Goal: Task Accomplishment & Management: Manage account settings

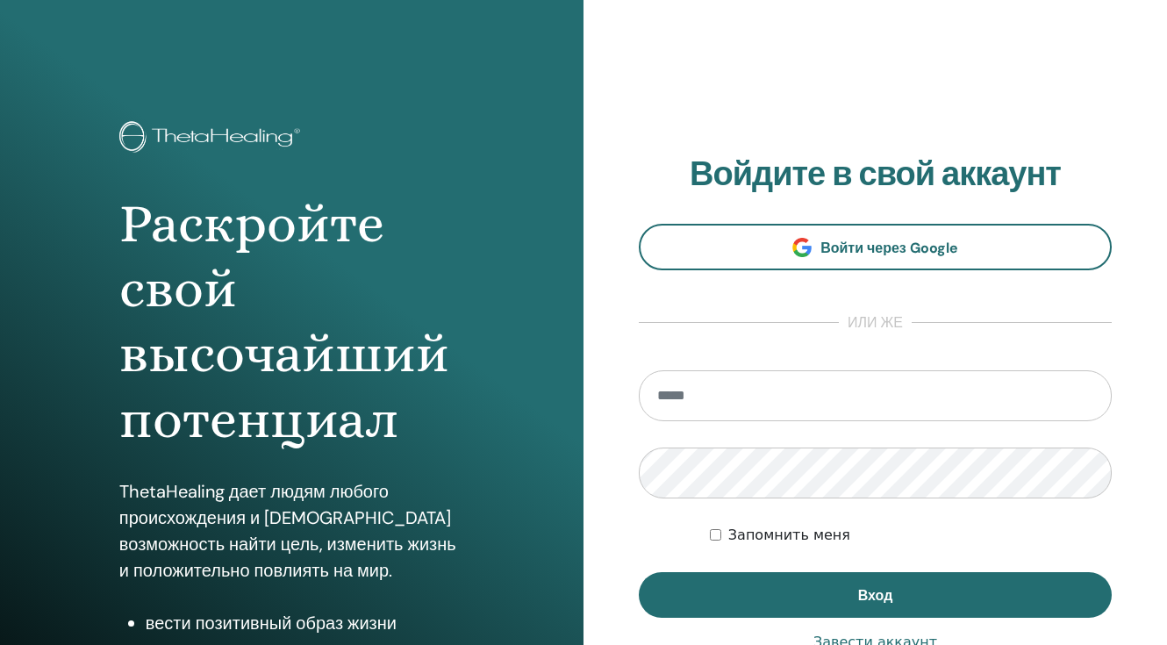
click at [703, 386] on input "email" at bounding box center [875, 395] width 473 height 51
type input "*"
type input "**********"
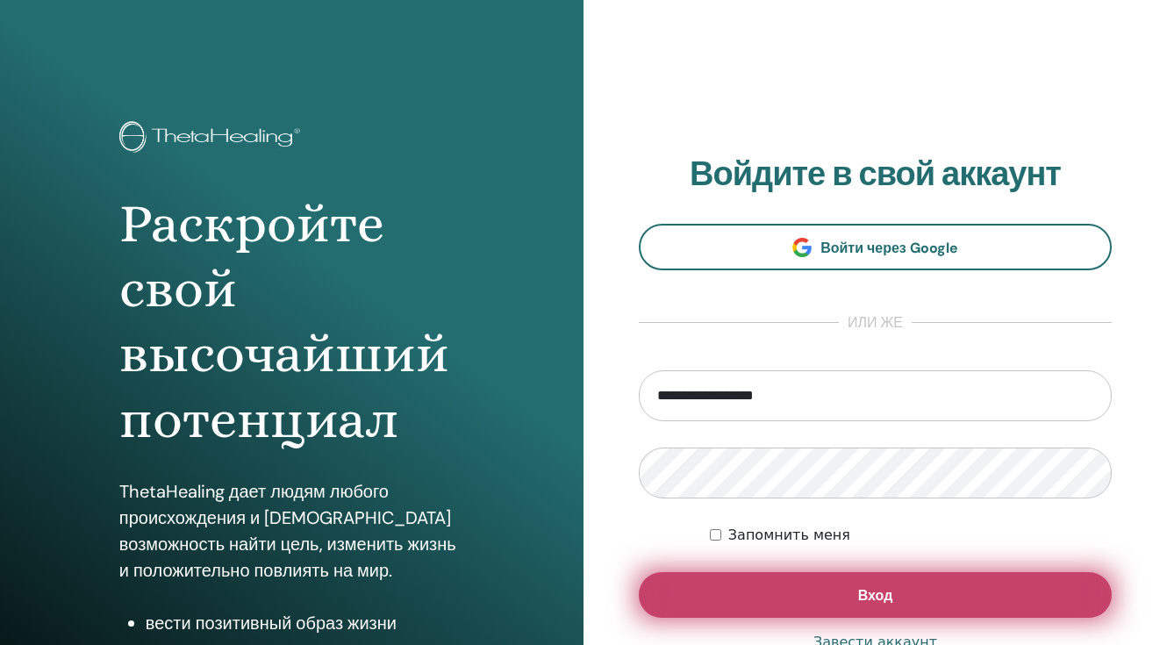
click at [800, 608] on button "Вход" at bounding box center [875, 595] width 473 height 46
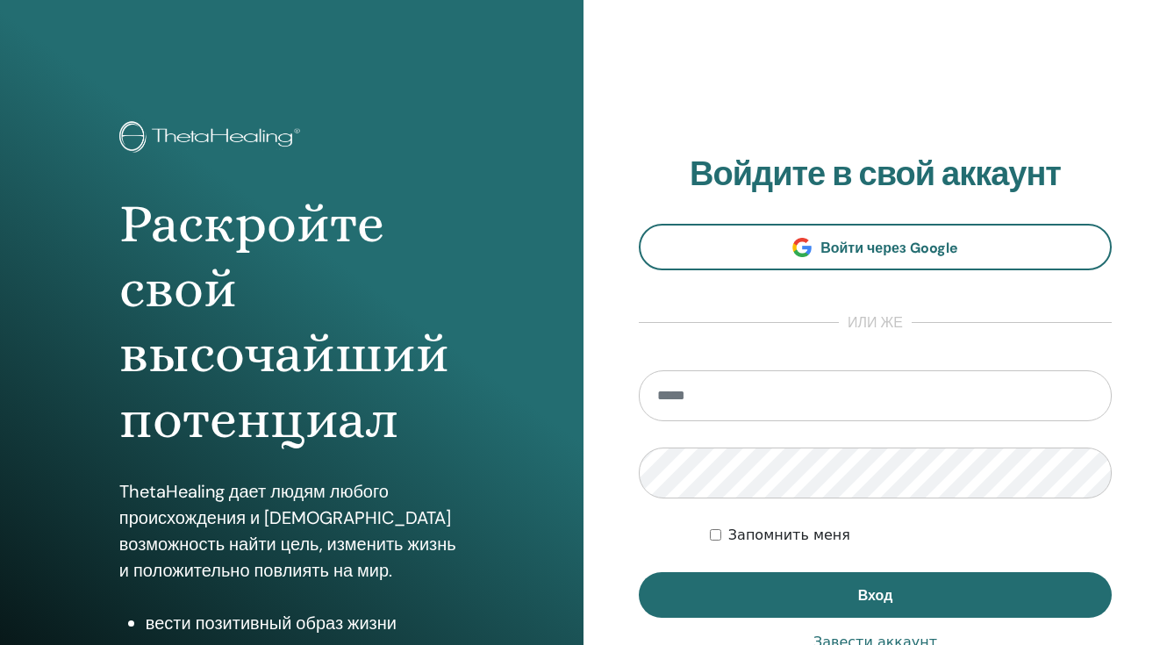
click at [687, 405] on input "email" at bounding box center [875, 395] width 473 height 51
type input "**********"
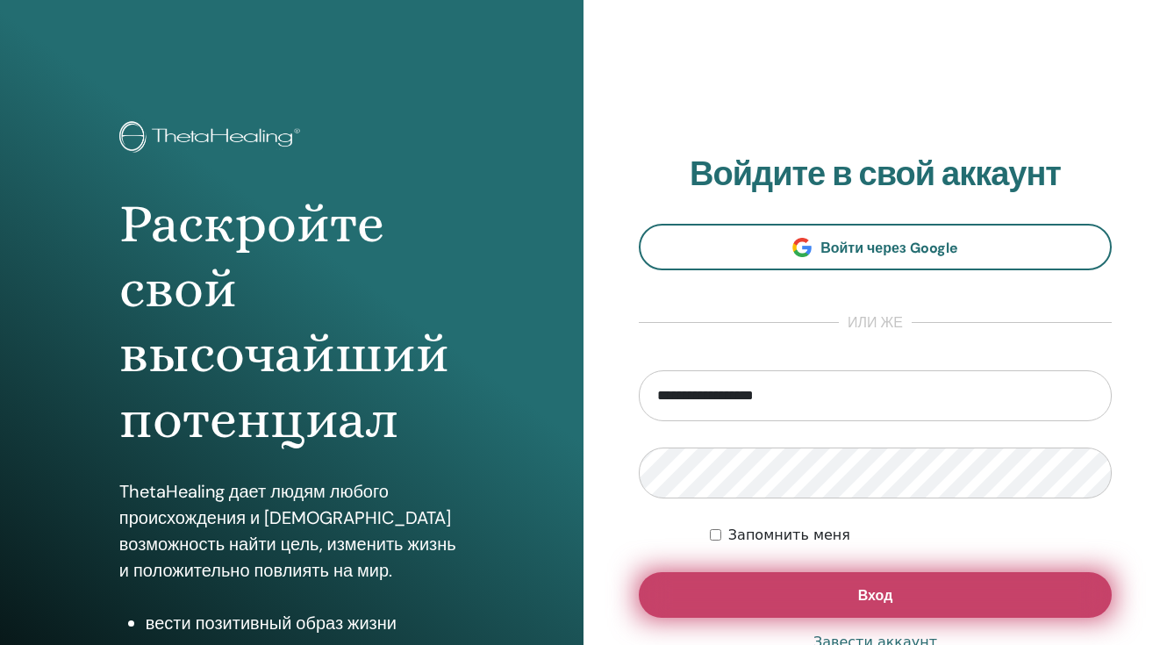
click at [820, 600] on button "Вход" at bounding box center [875, 595] width 473 height 46
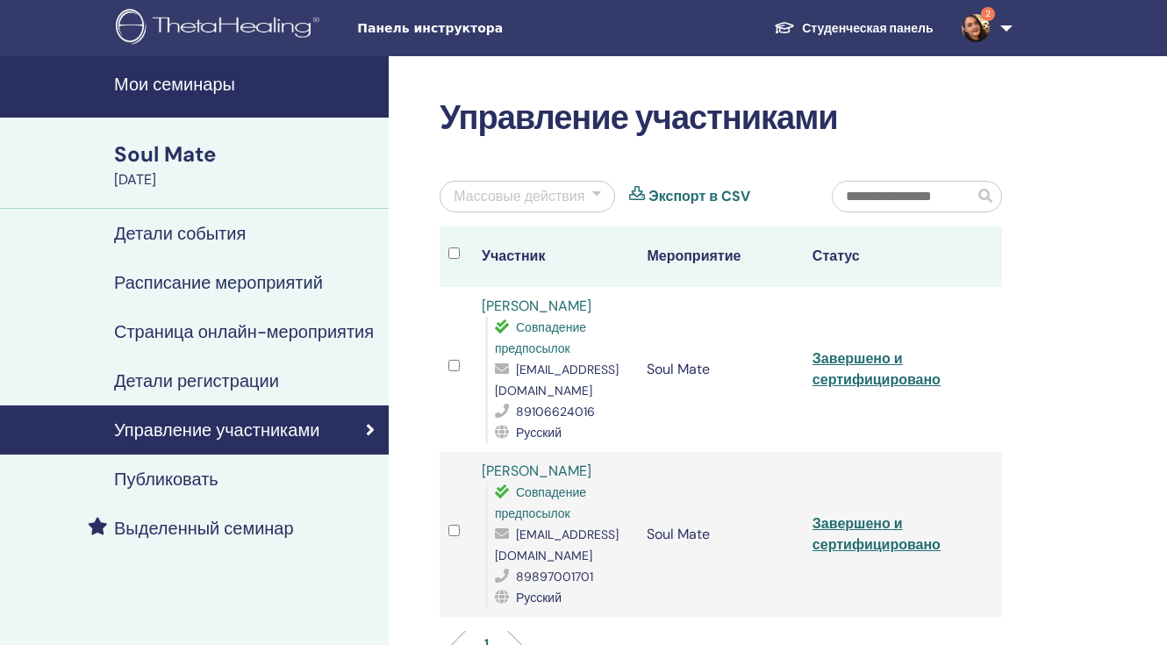
click at [990, 32] on span "2" at bounding box center [975, 27] width 42 height 14
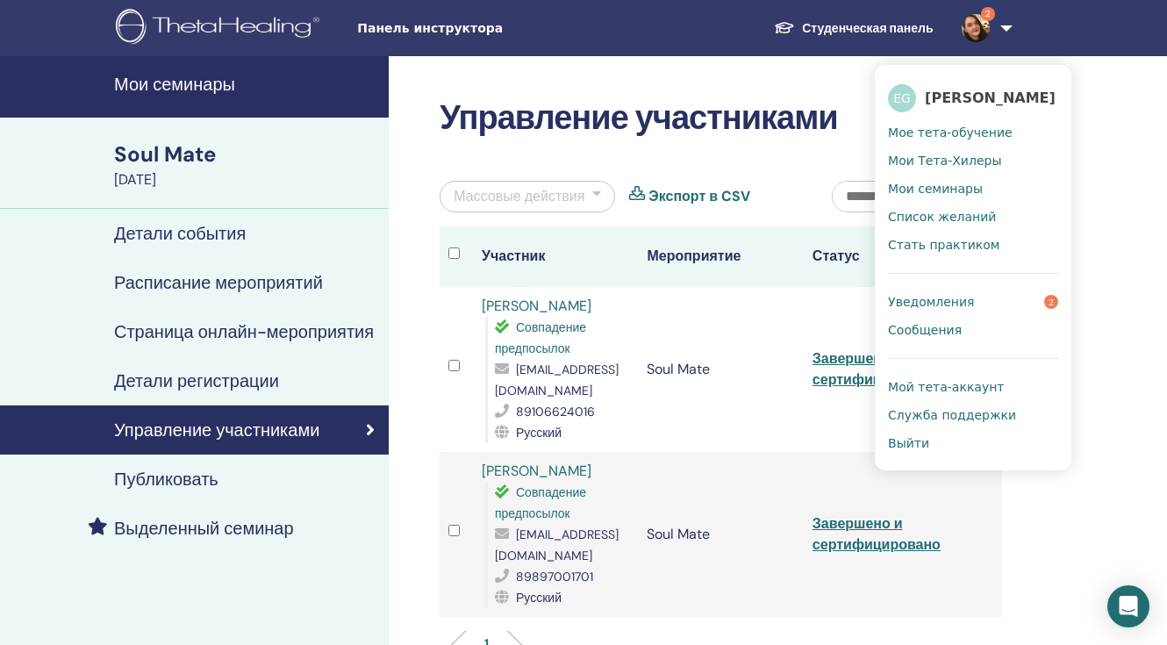
click at [945, 310] on span "Уведомления" at bounding box center [931, 302] width 86 height 16
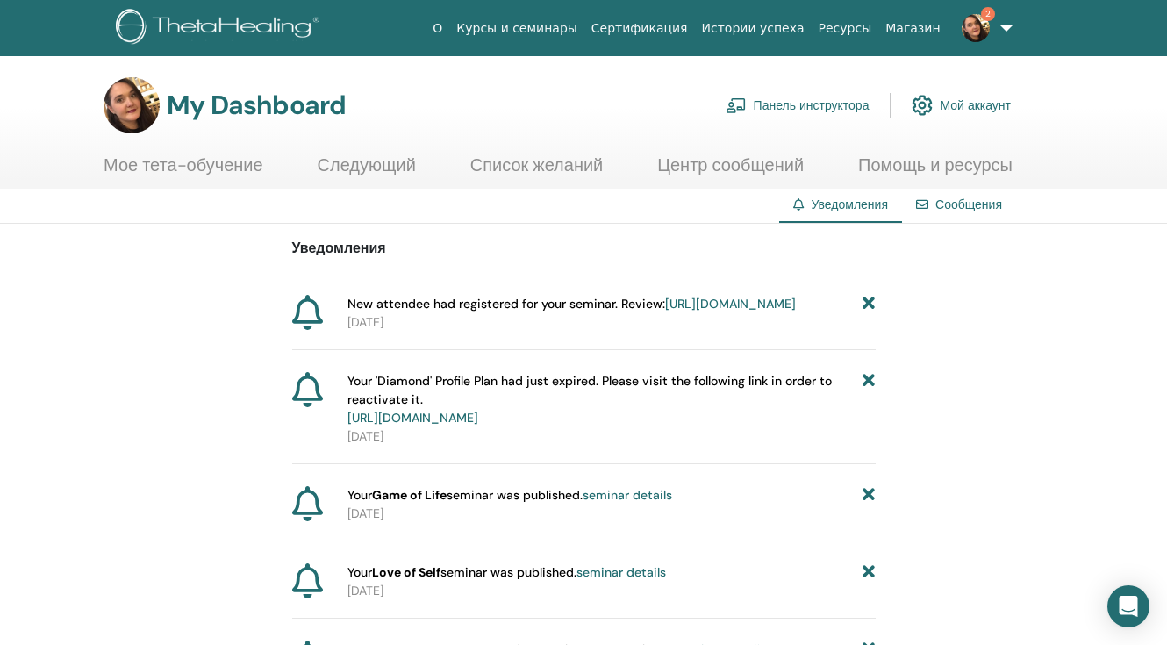
click at [665, 311] on link "https://member.thetahealing.com/instructor/seminar/371199/attendees" at bounding box center [730, 304] width 131 height 16
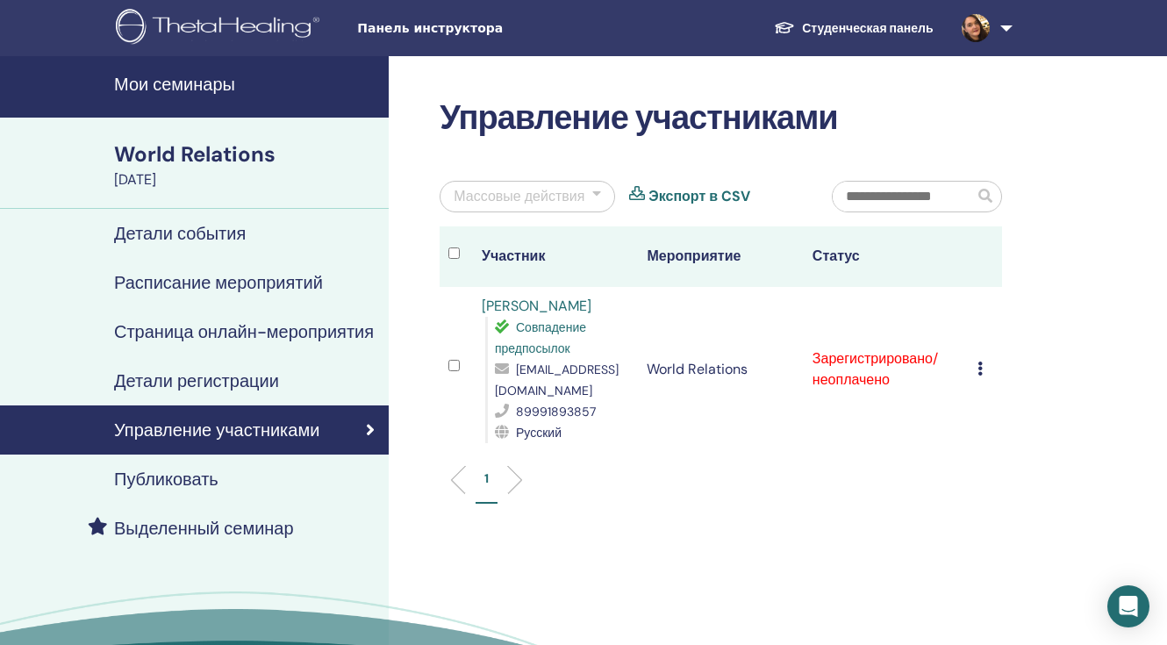
click at [551, 306] on link "[PERSON_NAME]" at bounding box center [537, 306] width 110 height 18
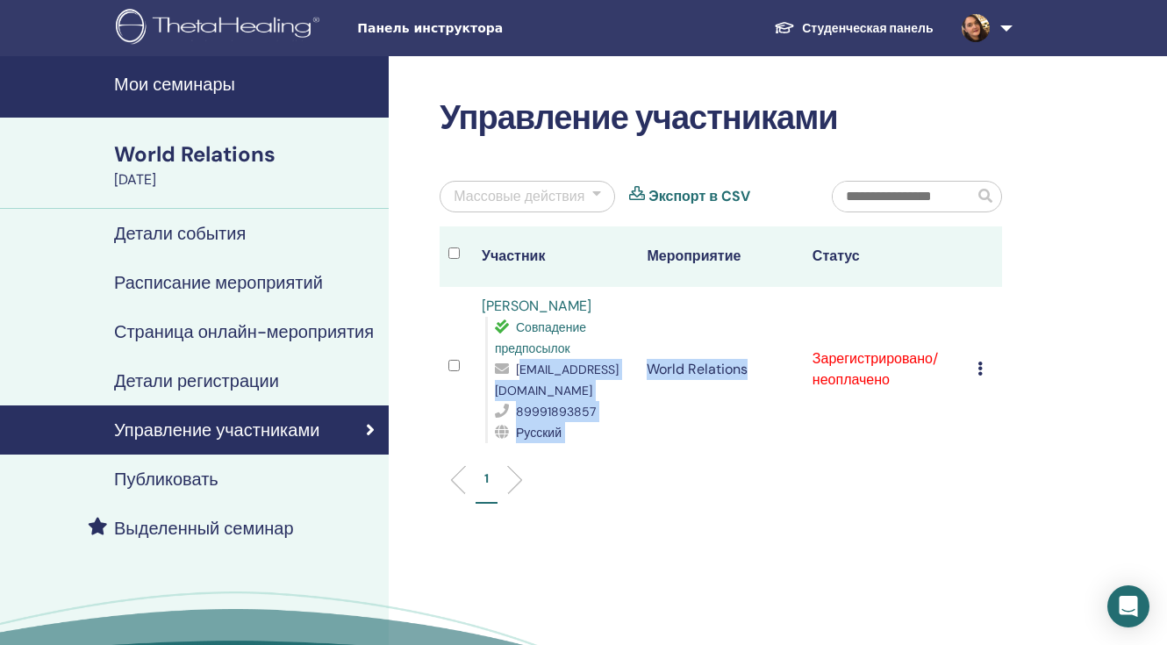
drag, startPoint x: 671, startPoint y: 393, endPoint x: 499, endPoint y: 396, distance: 172.0
click at [498, 396] on tr "Alia Ovsannikova Совпадение предпосылок alia.ovsyannikowa@yandex.ru 89991893857…" at bounding box center [721, 369] width 562 height 165
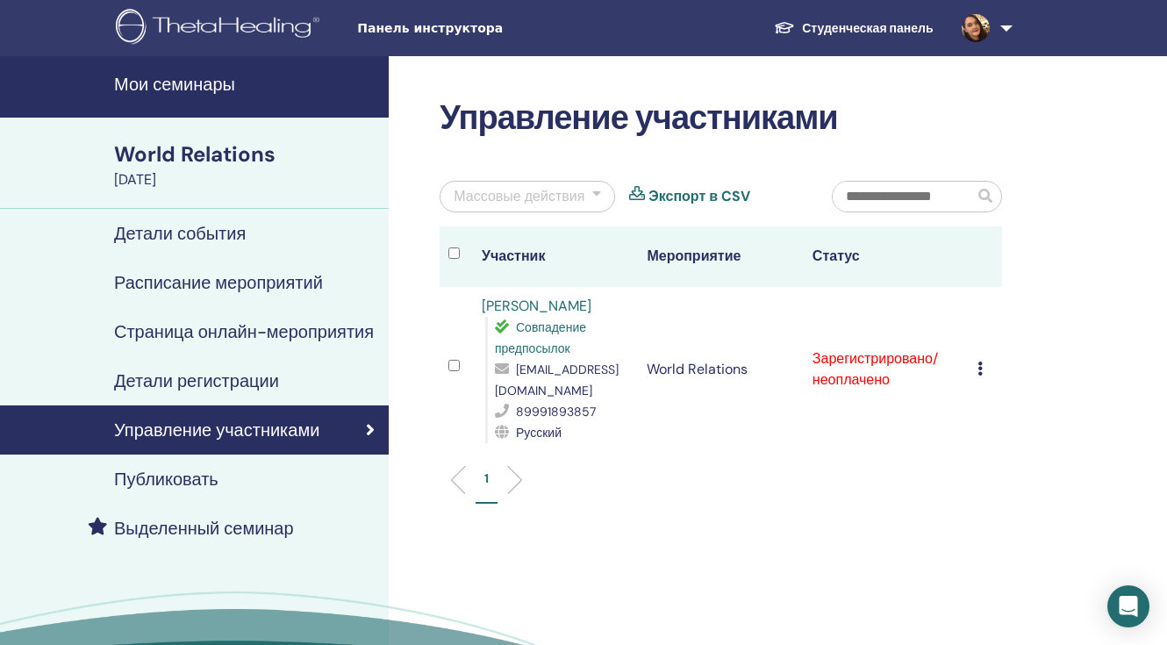
click at [625, 509] on div "1" at bounding box center [720, 486] width 589 height 69
drag, startPoint x: 660, startPoint y: 391, endPoint x: 494, endPoint y: 396, distance: 165.9
click at [493, 396] on div "Совпадение предпосылок alia.ovsyannikowa@yandex.ru 89991893857 Русский" at bounding box center [557, 380] width 144 height 126
copy span "alia.ovsyannikowa@yandex.ru"
click at [216, 237] on h4 "Детали события" at bounding box center [180, 233] width 132 height 21
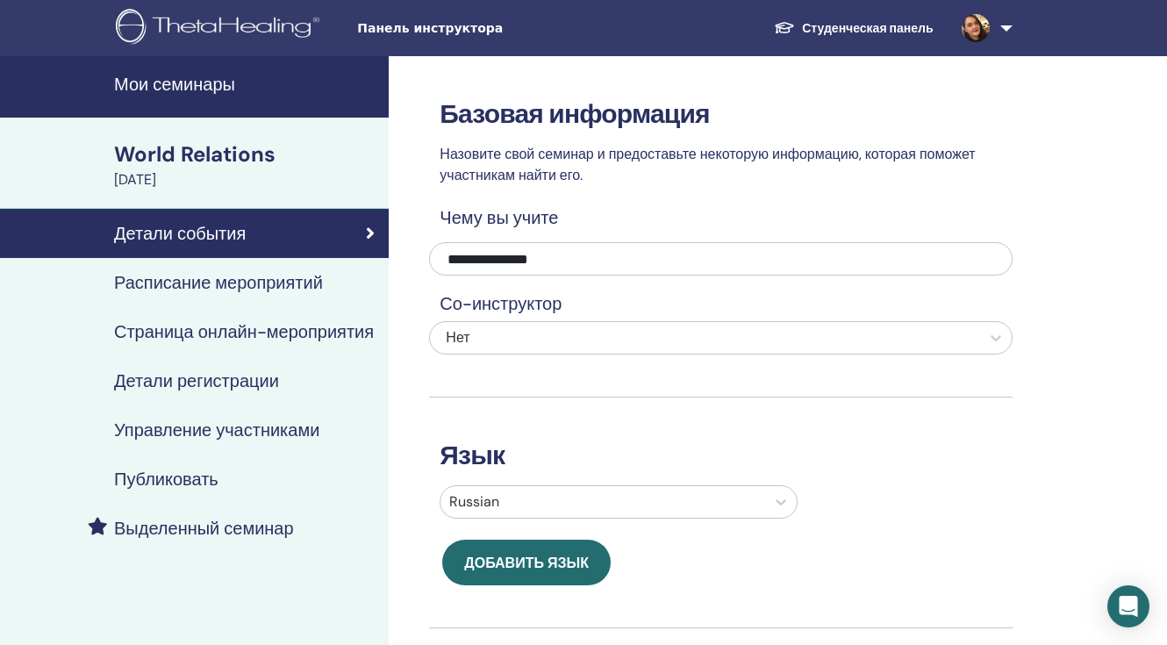
click at [247, 288] on h4 "Расписание мероприятий" at bounding box center [218, 282] width 209 height 21
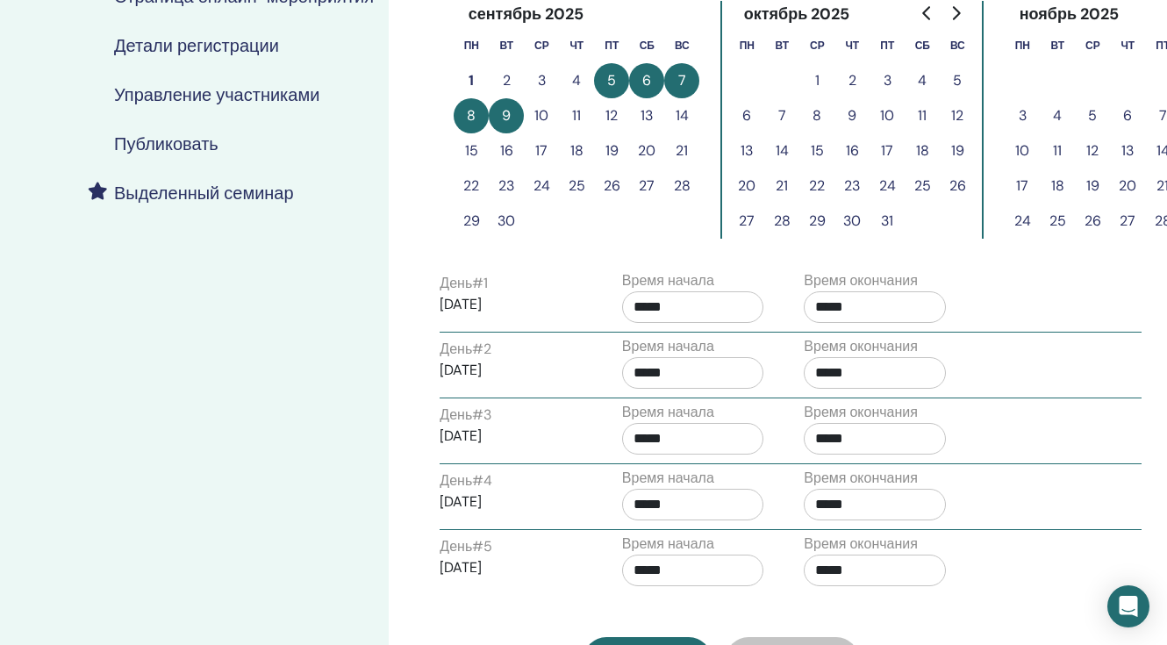
scroll to position [339, 0]
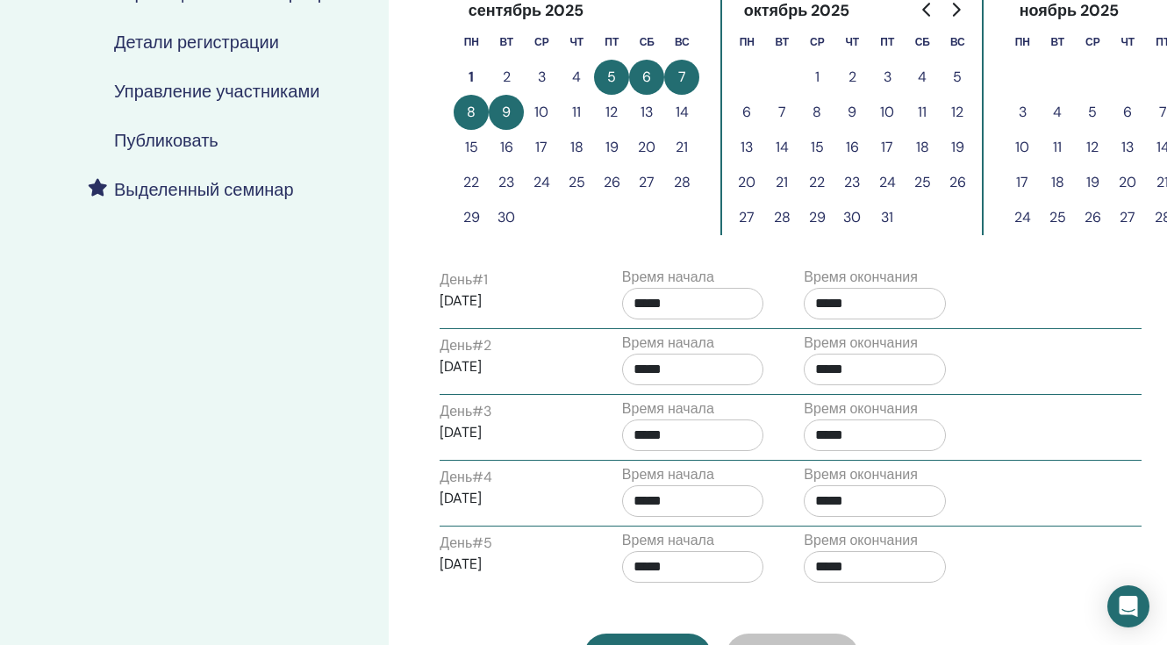
click at [198, 151] on h4 "Публиковать" at bounding box center [166, 140] width 104 height 21
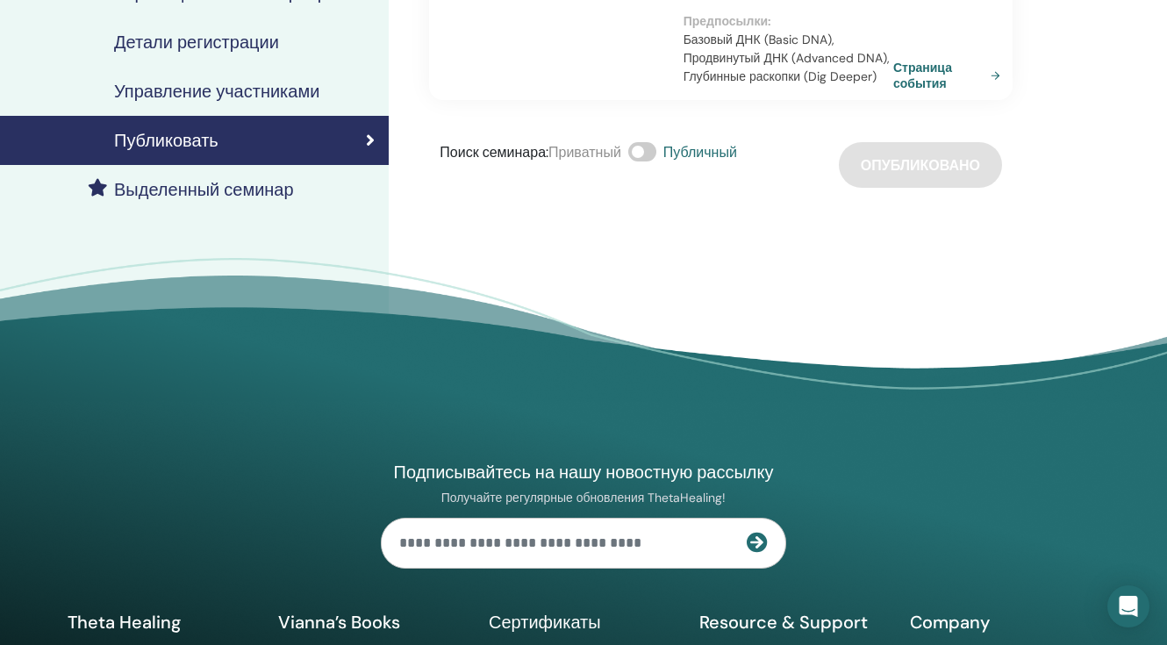
click at [931, 81] on link "Страница события" at bounding box center [950, 76] width 114 height 32
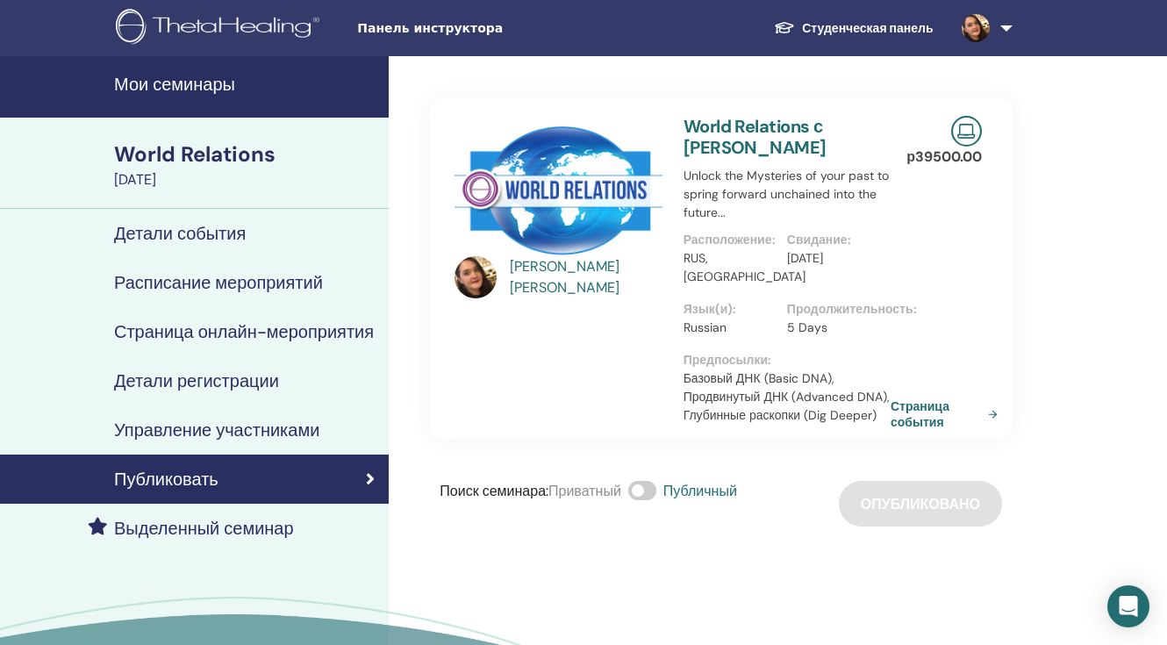
click at [205, 440] on h4 "Управление участниками" at bounding box center [216, 429] width 205 height 21
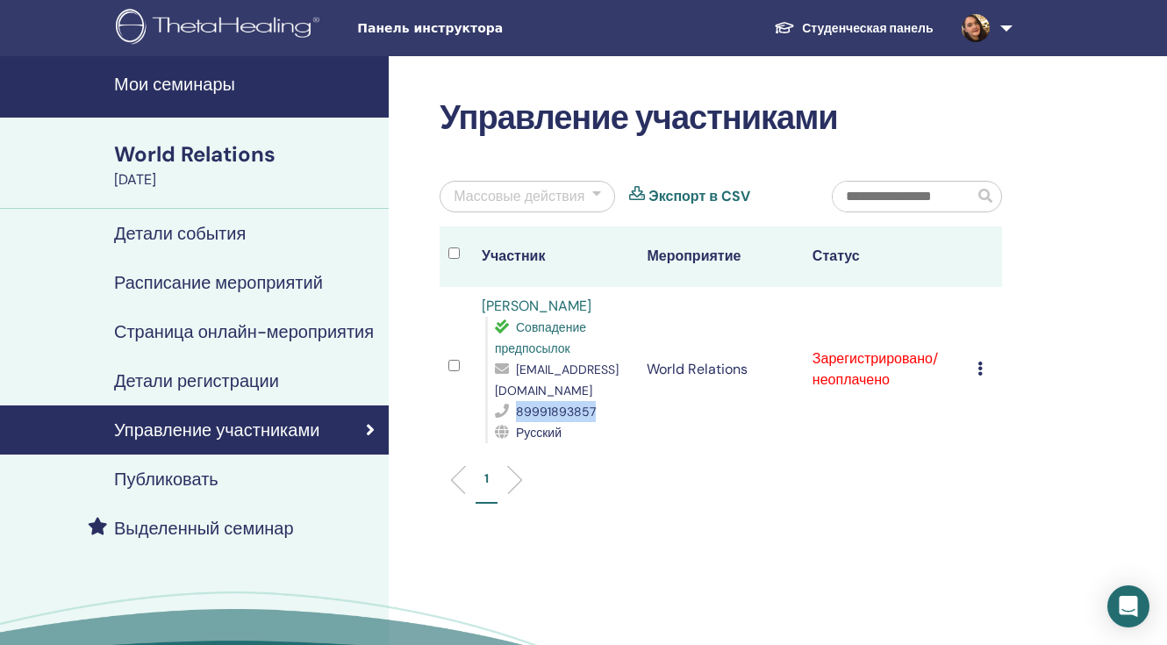
drag, startPoint x: 599, startPoint y: 412, endPoint x: 515, endPoint y: 412, distance: 84.2
click at [514, 412] on div "89991893857" at bounding box center [562, 411] width 134 height 21
copy div "89991893857"
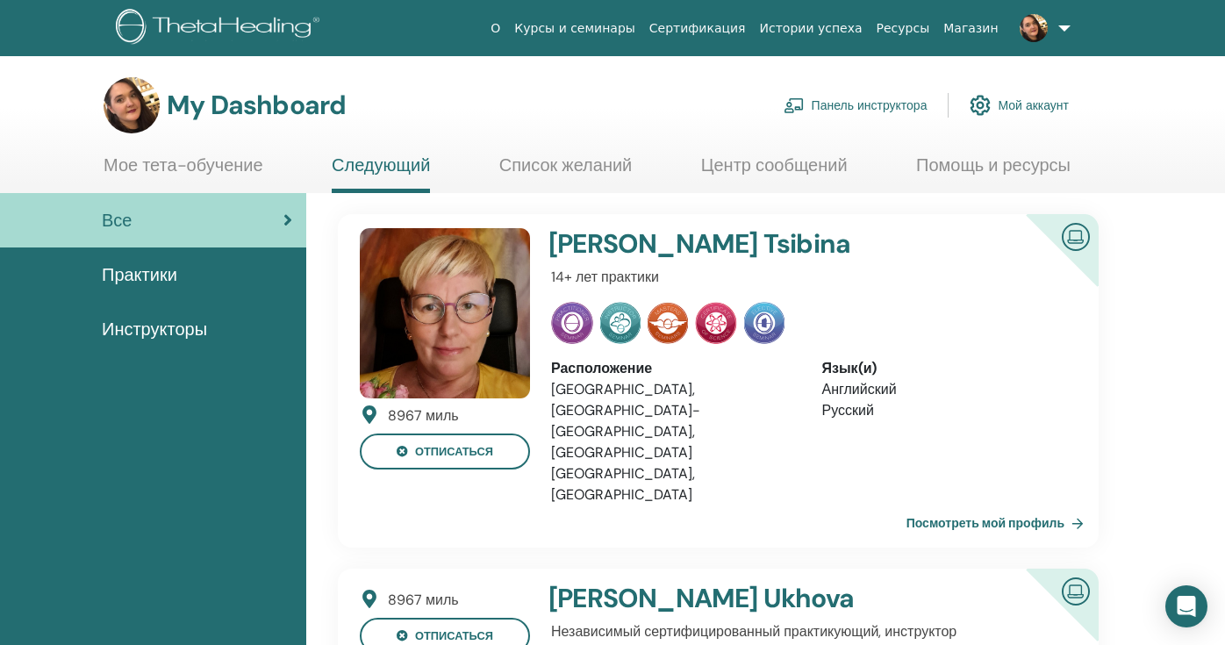
click at [858, 104] on link "Панель инструктора" at bounding box center [855, 105] width 144 height 39
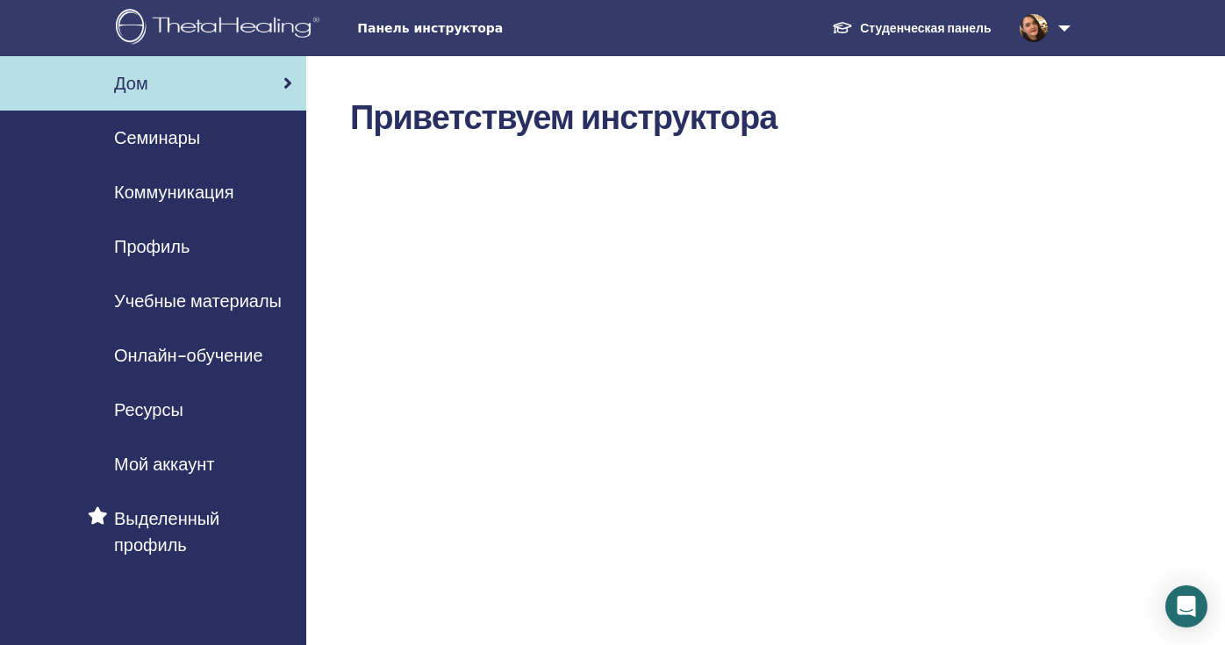
click at [184, 464] on span "Мой аккаунт" at bounding box center [164, 464] width 100 height 26
click at [156, 524] on span "Выделенный профиль" at bounding box center [203, 531] width 178 height 53
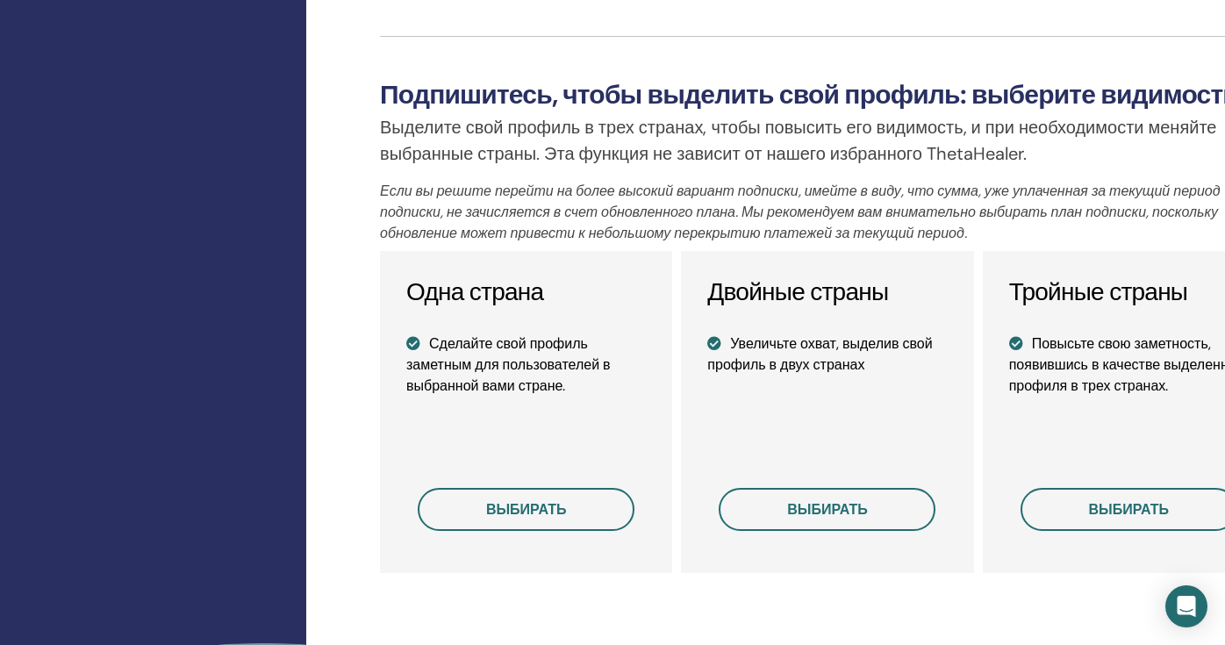
scroll to position [1148, 0]
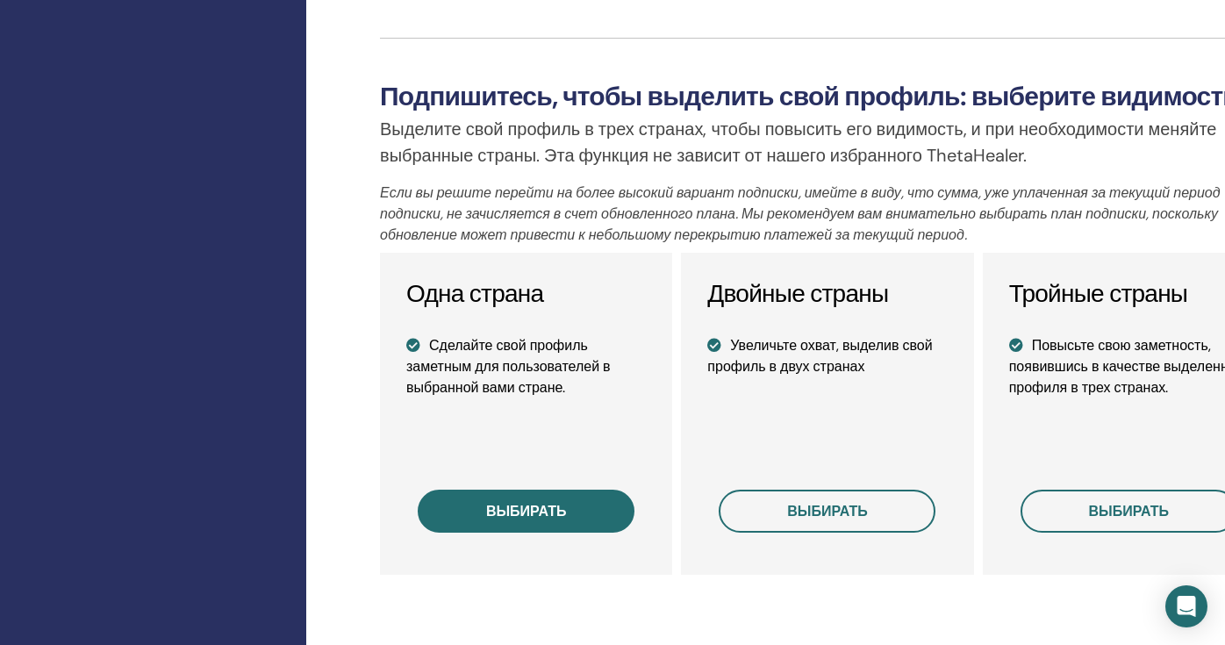
click at [506, 522] on button "выбирать" at bounding box center [526, 511] width 217 height 43
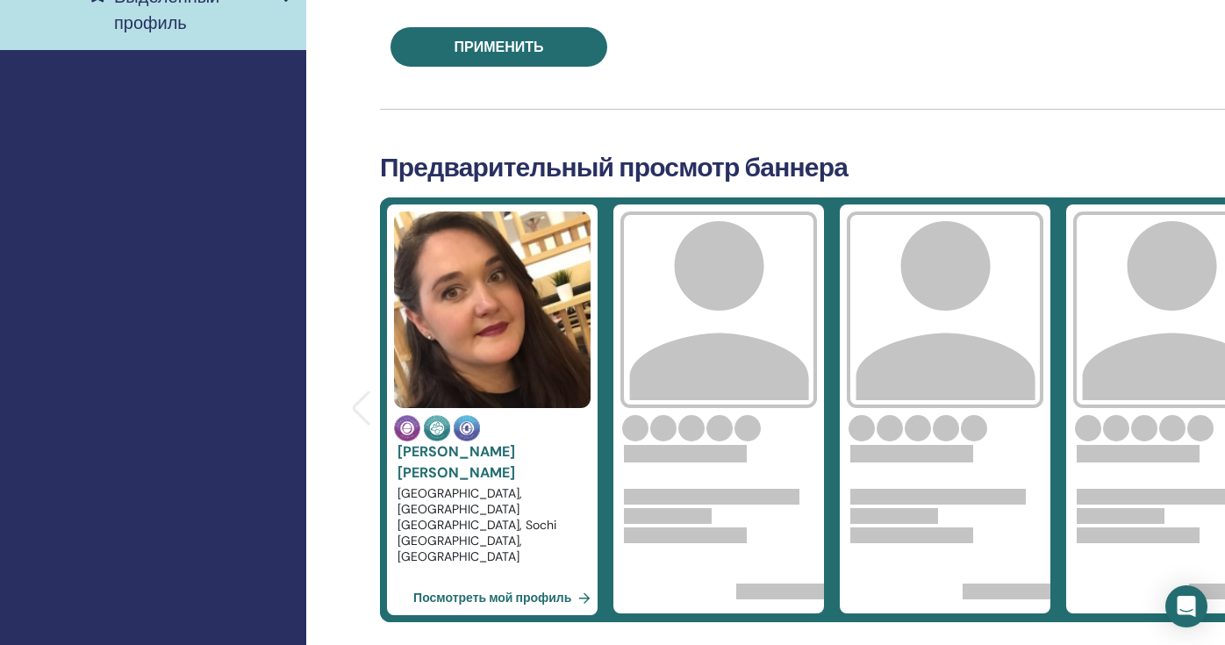
scroll to position [483, 0]
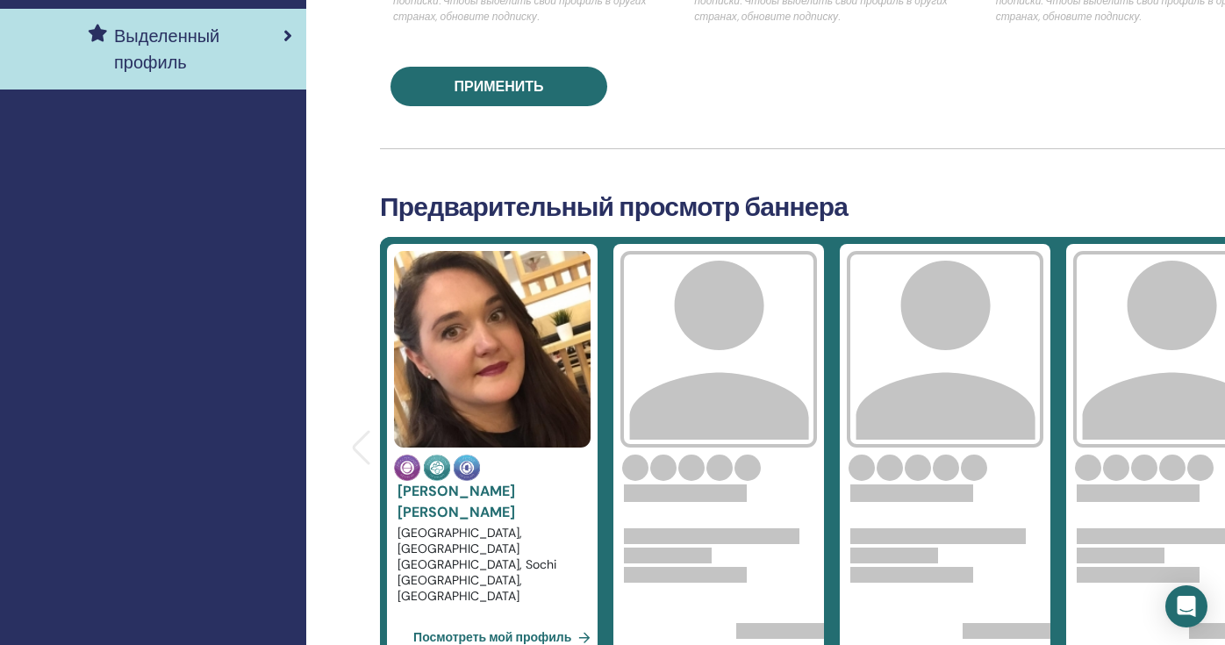
click at [527, 368] on img at bounding box center [492, 349] width 197 height 197
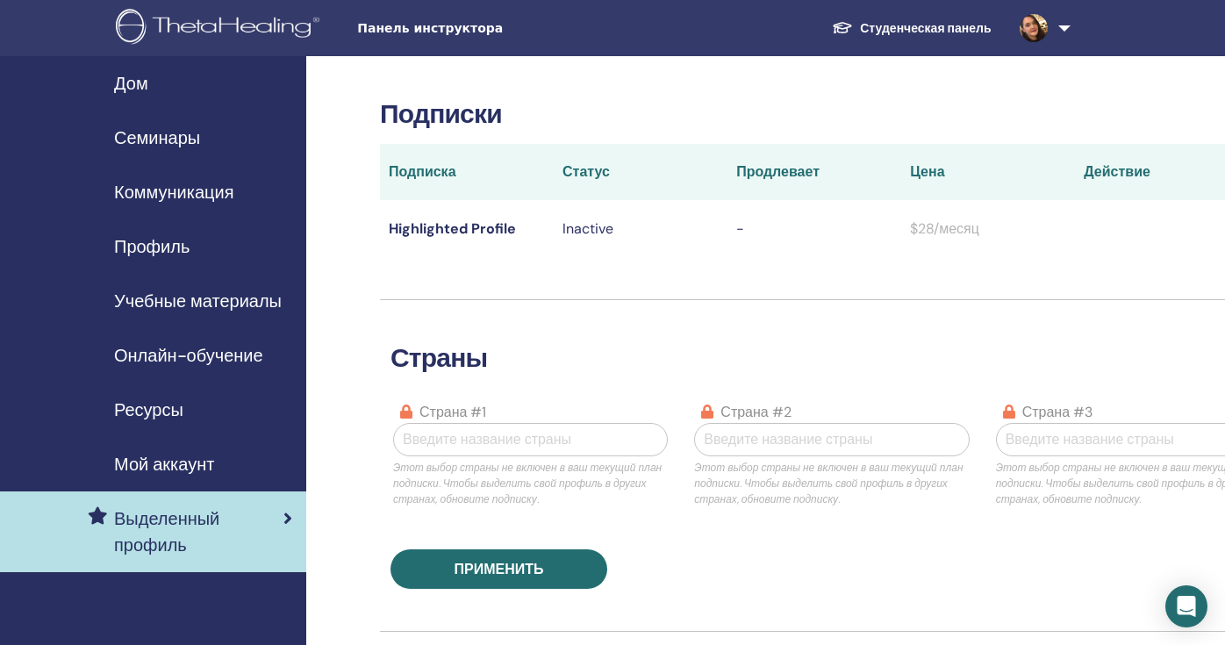
click at [182, 461] on span "Мой аккаунт" at bounding box center [164, 464] width 100 height 26
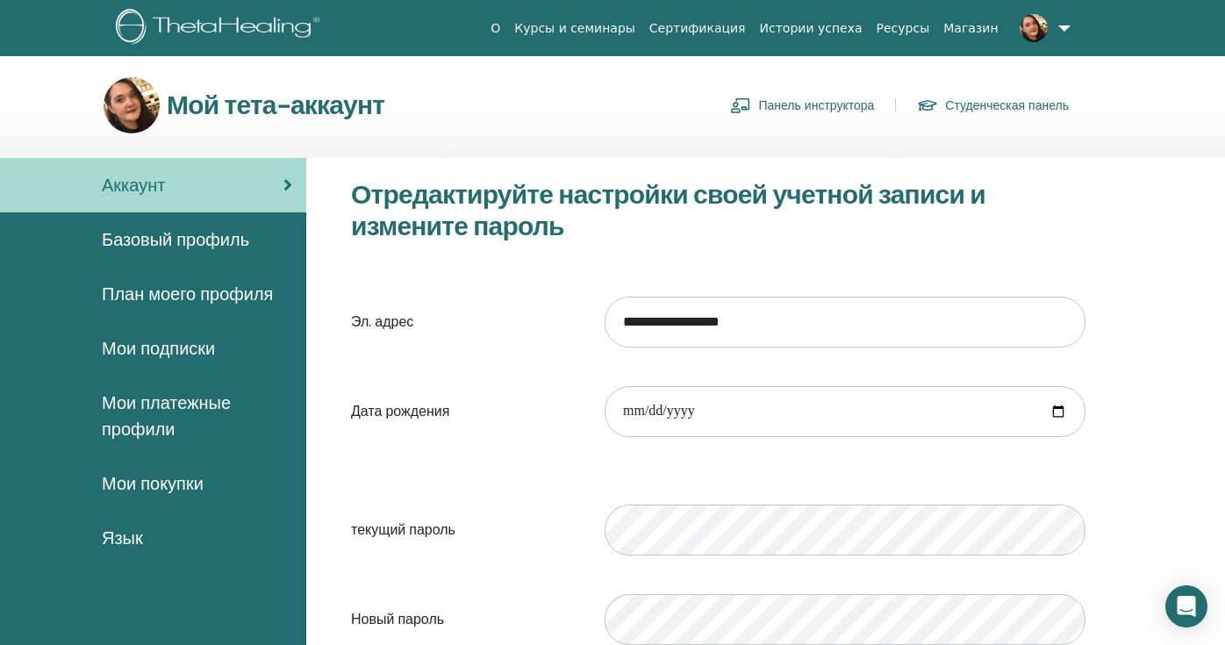
click at [161, 412] on span "Мои платежные профили" at bounding box center [197, 416] width 190 height 53
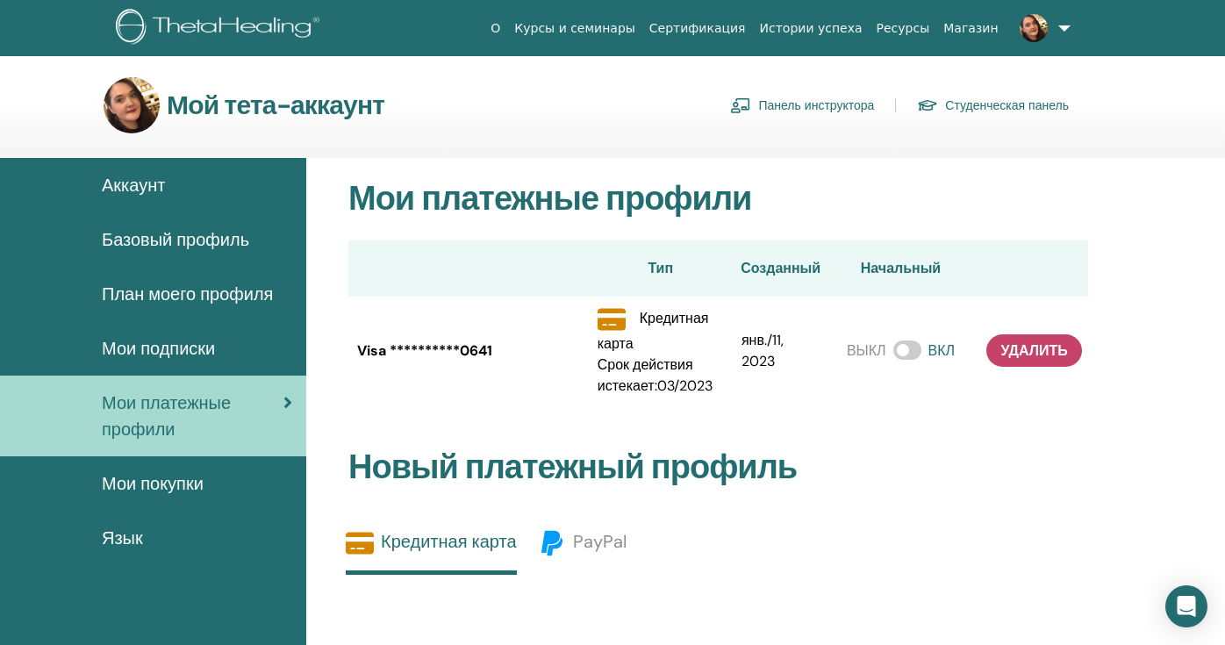
click at [183, 348] on span "Мои подписки" at bounding box center [158, 348] width 113 height 26
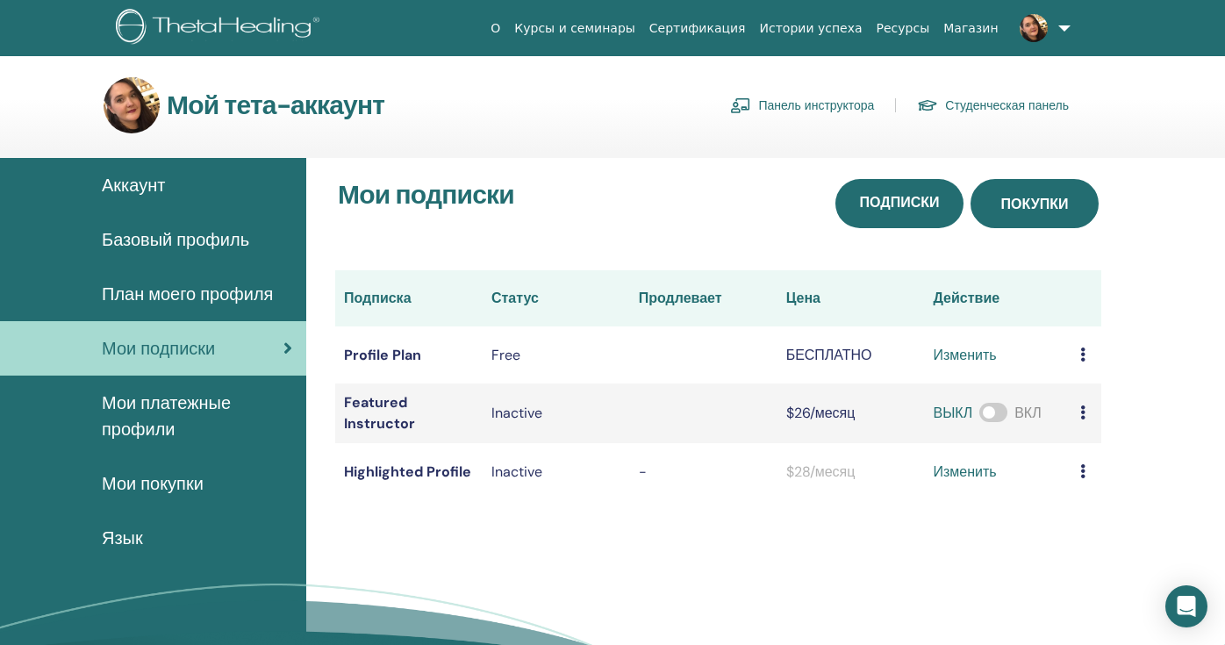
click at [1016, 203] on span "Покупки" at bounding box center [1035, 204] width 68 height 18
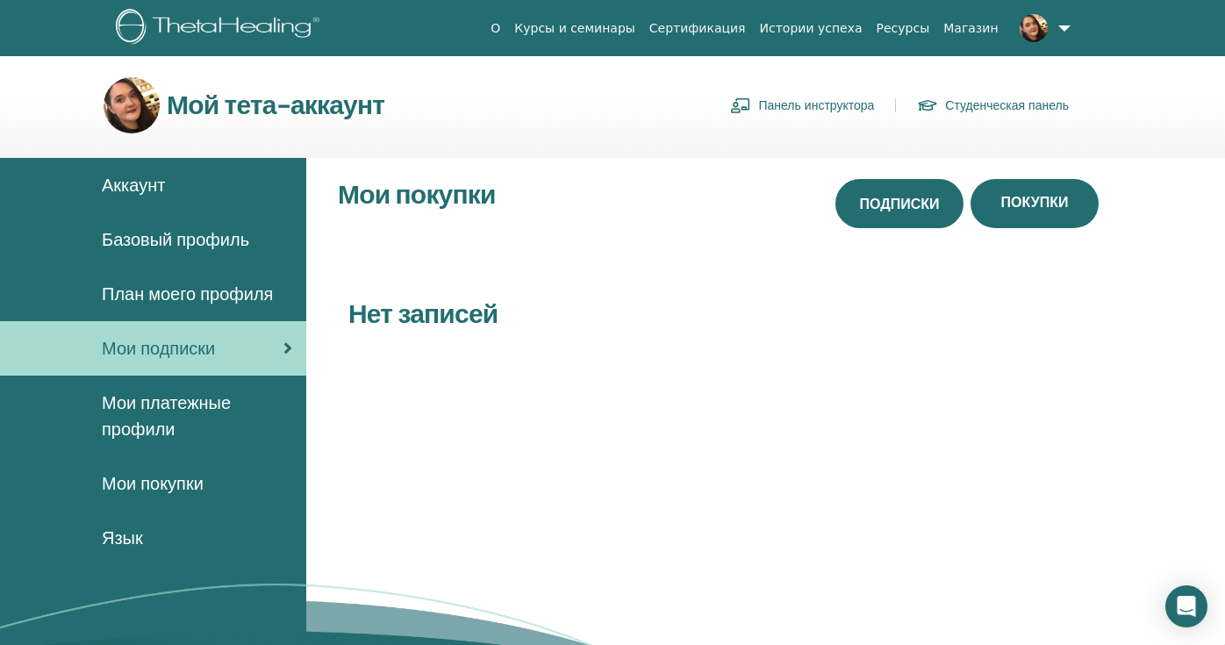
click at [883, 204] on span "Подписки" at bounding box center [900, 204] width 80 height 18
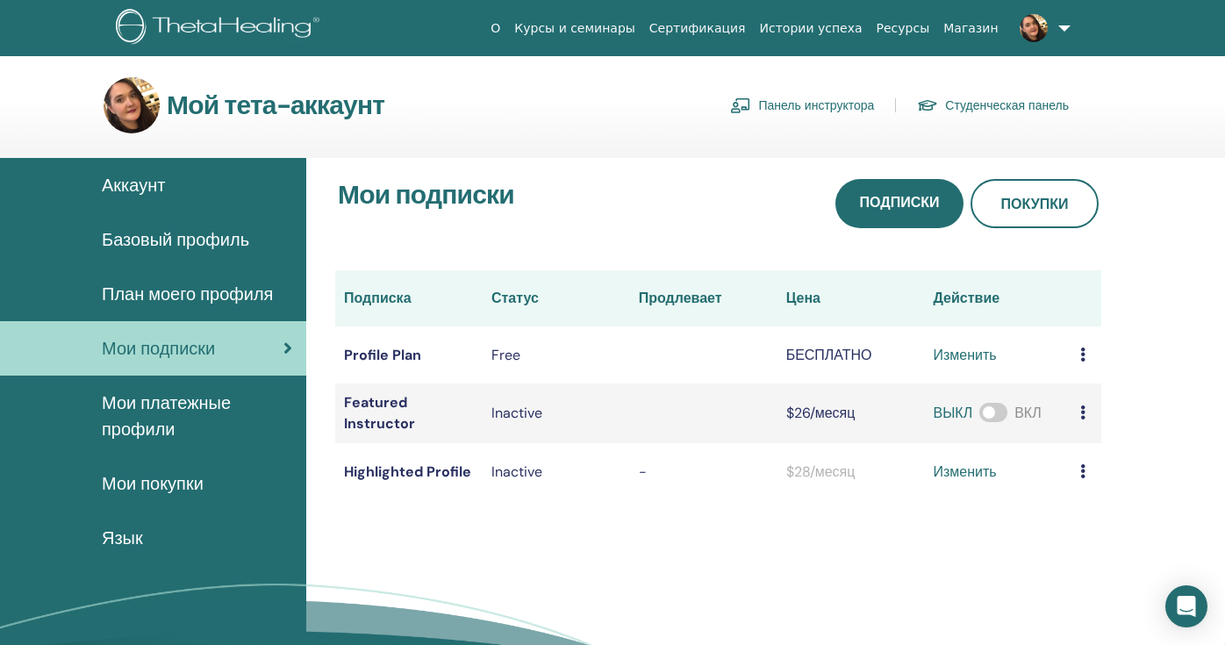
click at [172, 296] on span "План моего профиля" at bounding box center [187, 294] width 171 height 26
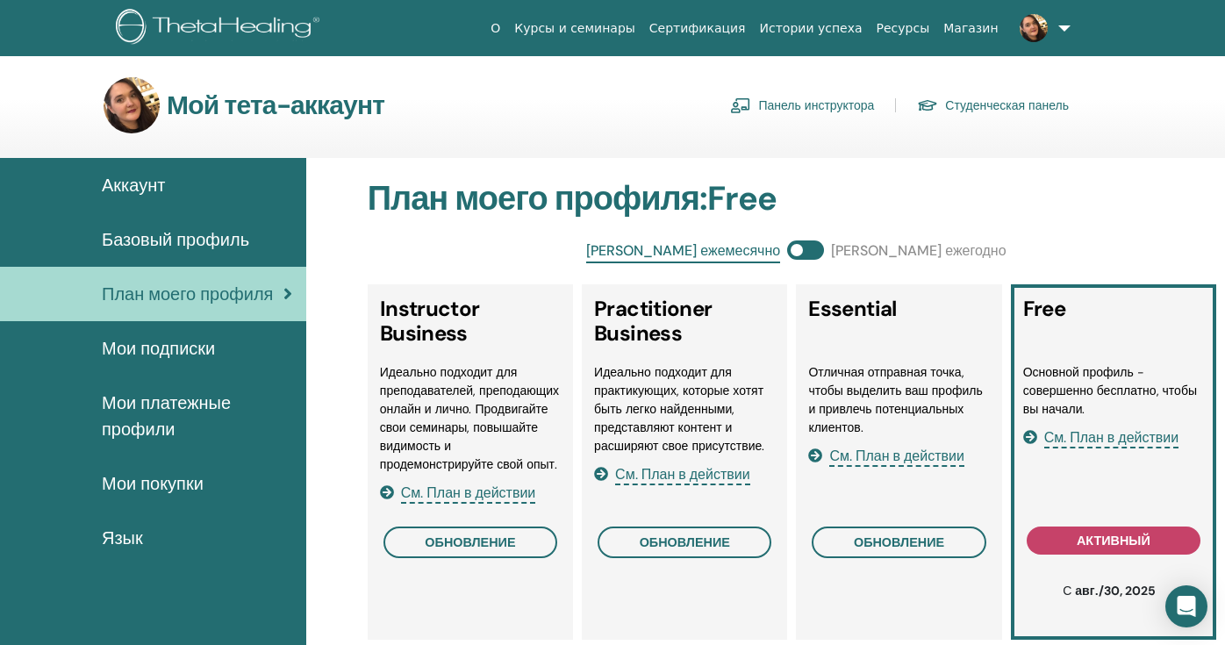
click at [796, 251] on span at bounding box center [805, 249] width 37 height 19
click at [812, 248] on span at bounding box center [805, 249] width 37 height 19
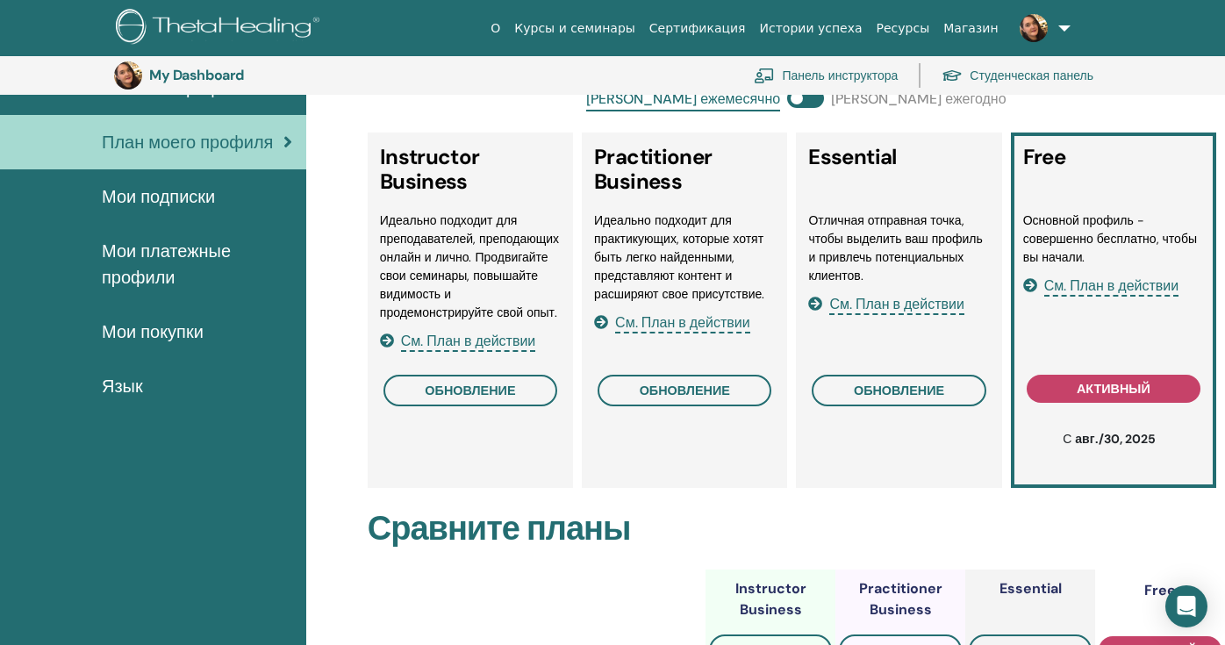
scroll to position [191, 0]
click at [1152, 285] on span "См. План в действии" at bounding box center [1111, 285] width 135 height 20
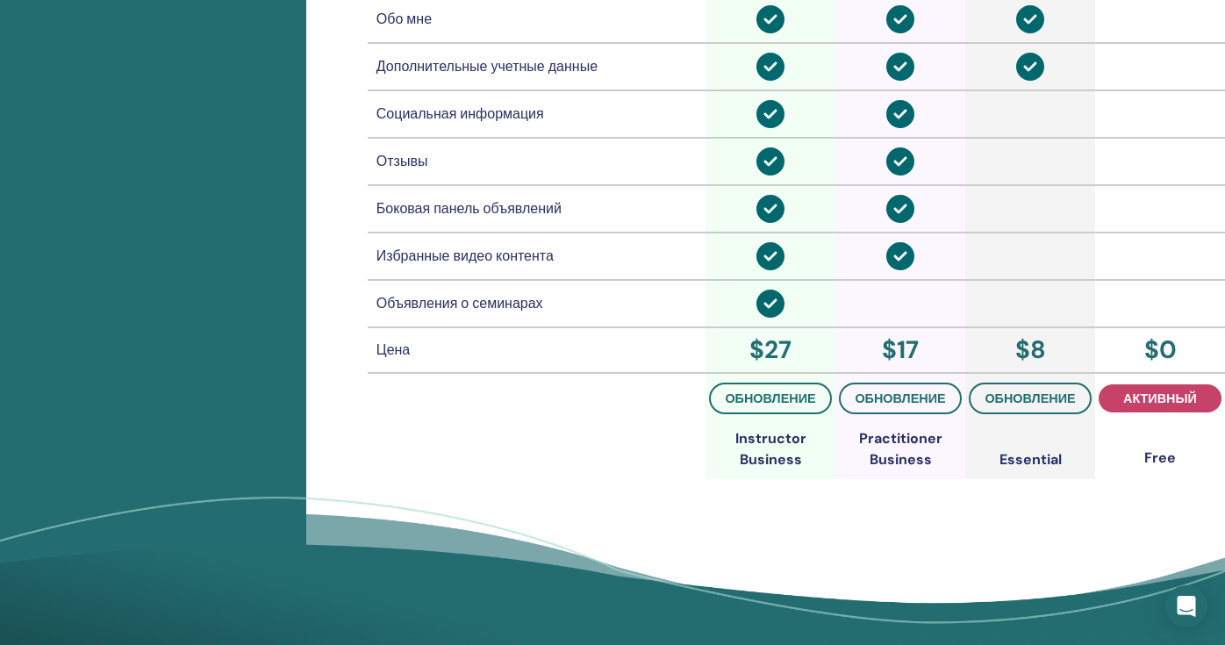
scroll to position [1344, 0]
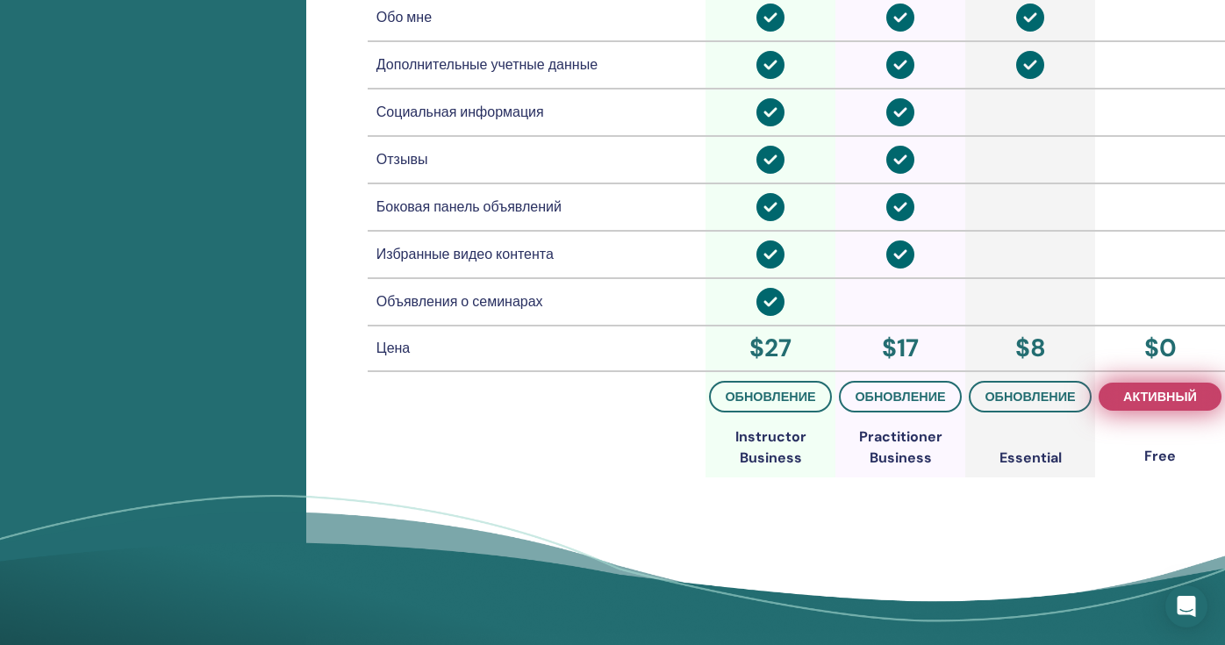
click at [1128, 404] on span "активный" at bounding box center [1160, 397] width 74 height 14
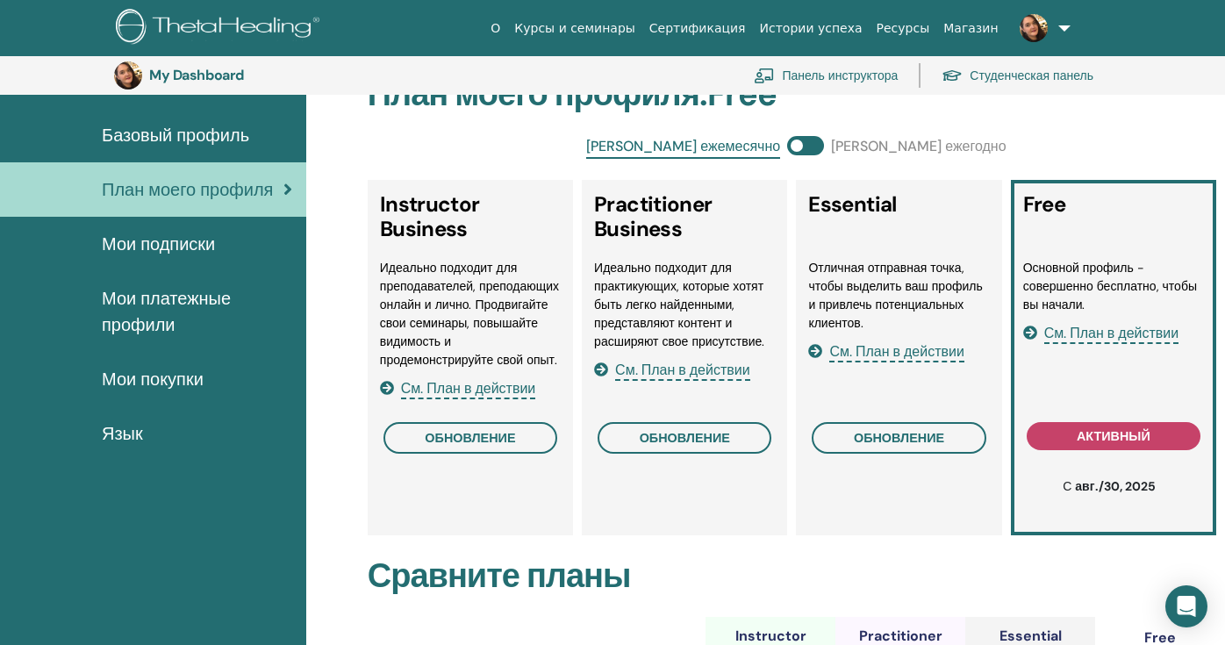
scroll to position [0, 0]
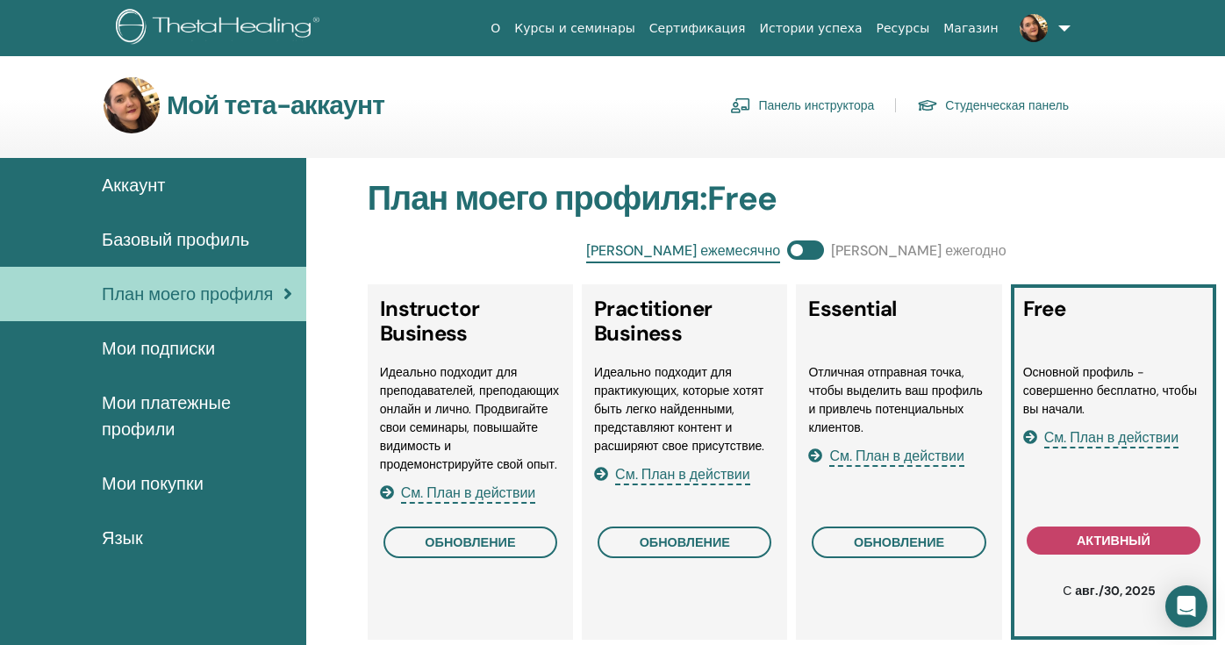
click at [177, 235] on span "Базовый профиль" at bounding box center [175, 239] width 147 height 26
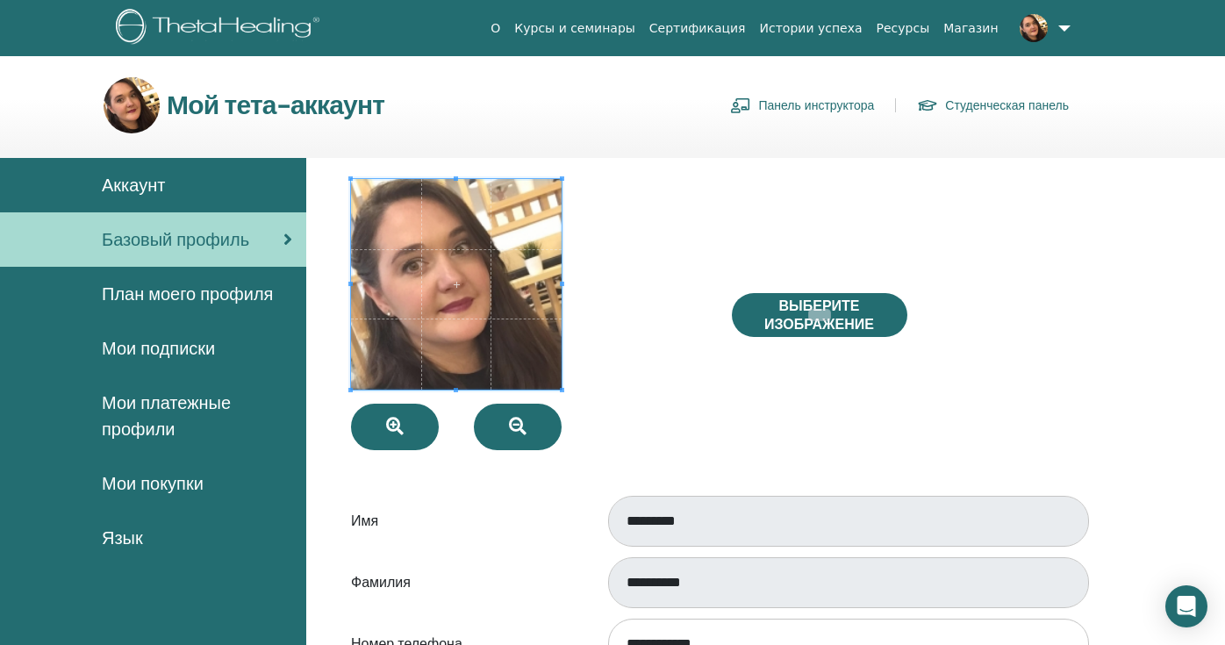
click at [152, 182] on span "Аккаунт" at bounding box center [133, 185] width 63 height 26
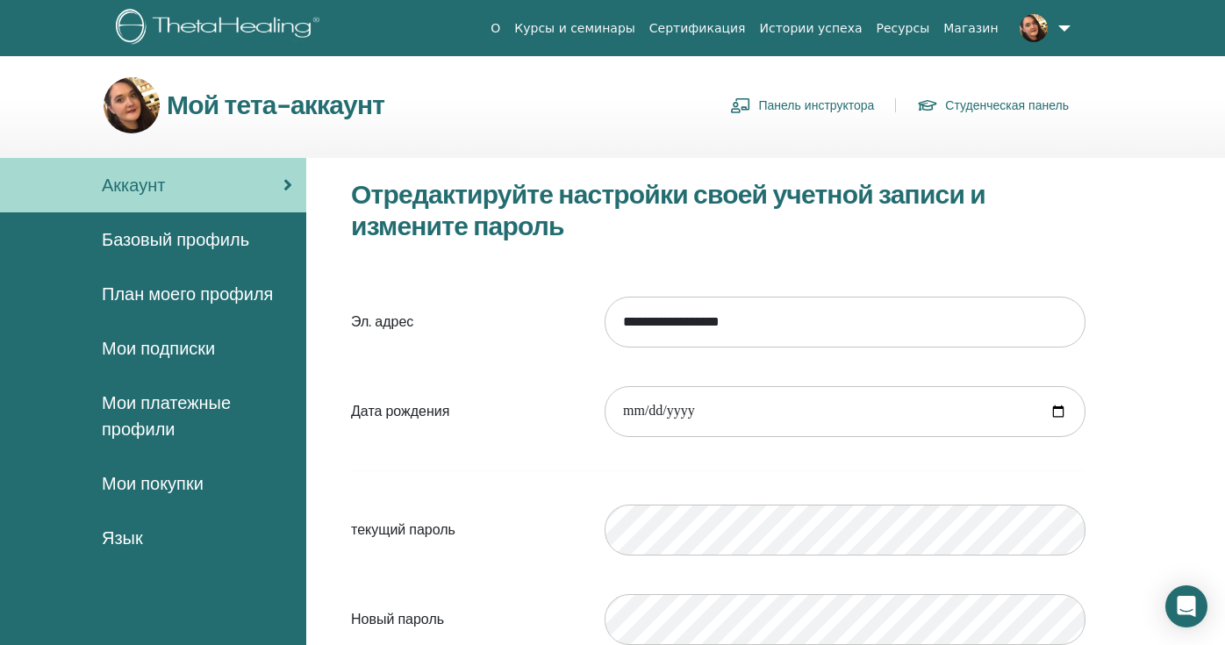
click at [169, 347] on span "Мои подписки" at bounding box center [158, 348] width 113 height 26
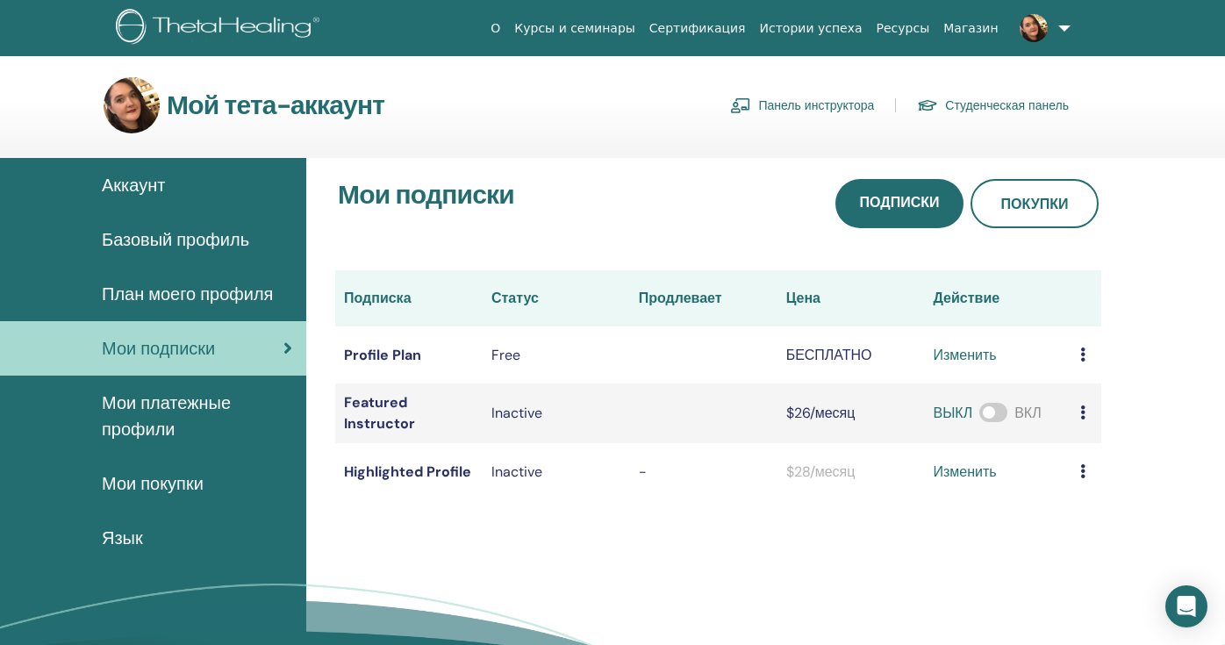
click at [855, 105] on link "Панель инструктора" at bounding box center [802, 105] width 144 height 28
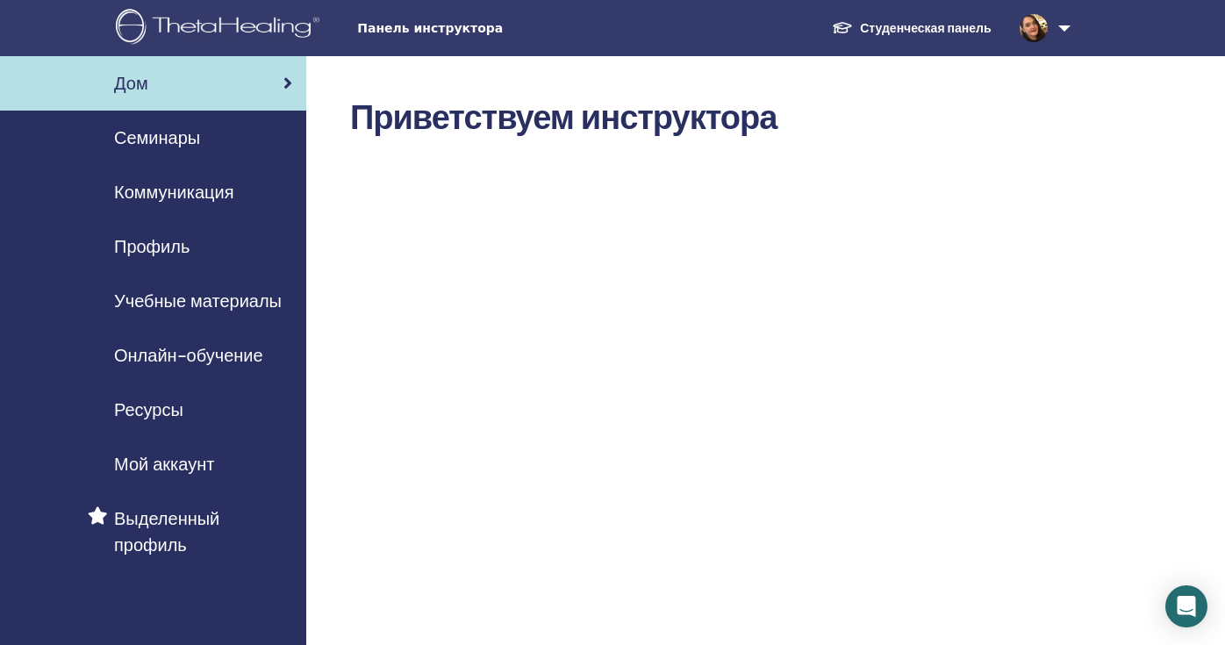
click at [165, 143] on span "Семинары" at bounding box center [157, 138] width 86 height 26
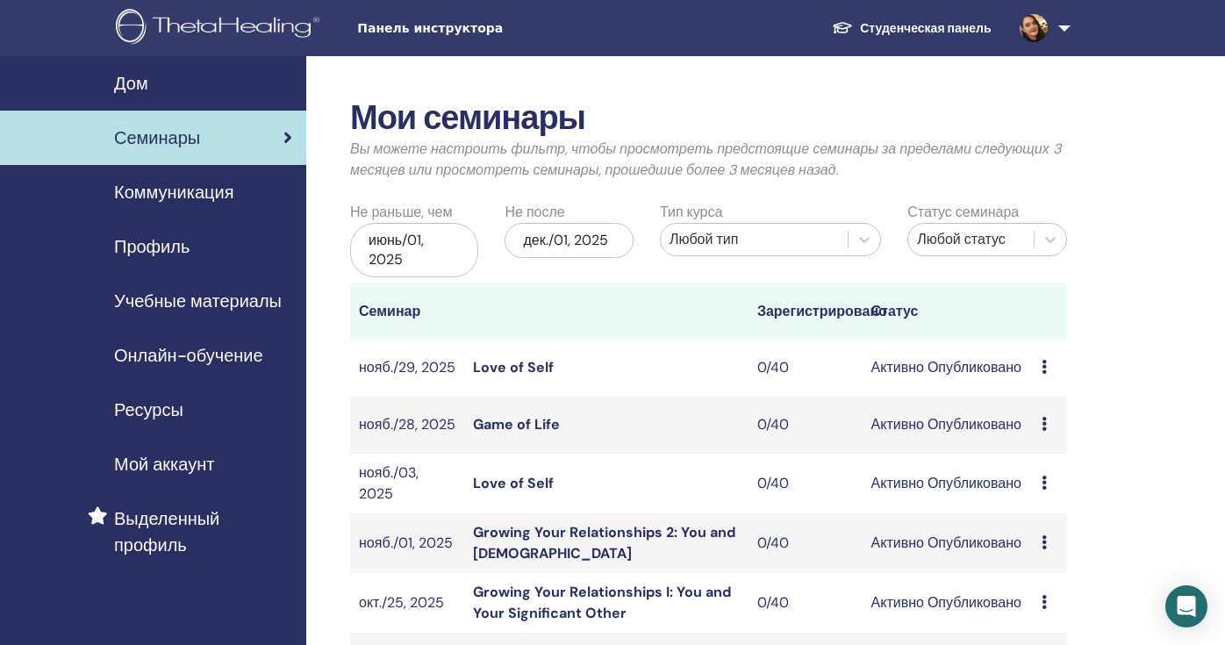
click at [957, 16] on link "Студенческая панель" at bounding box center [911, 28] width 187 height 32
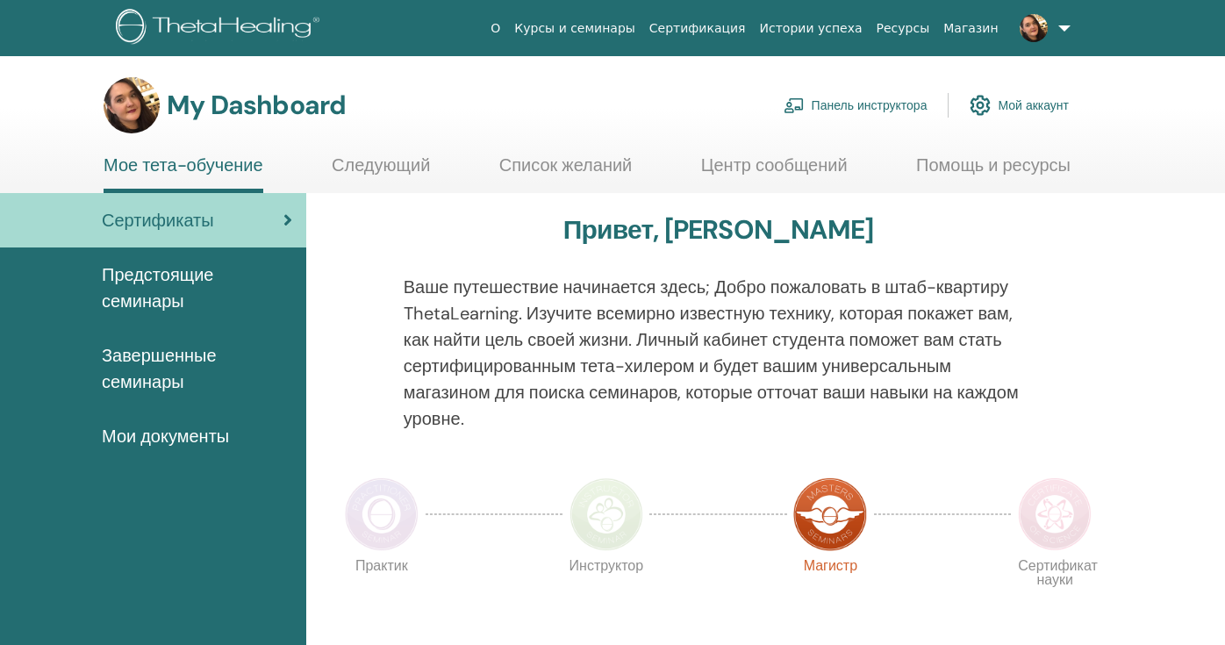
click at [642, 33] on link "Курсы и семинары" at bounding box center [574, 28] width 135 height 32
click at [1008, 104] on link "Мой аккаунт" at bounding box center [1018, 105] width 99 height 39
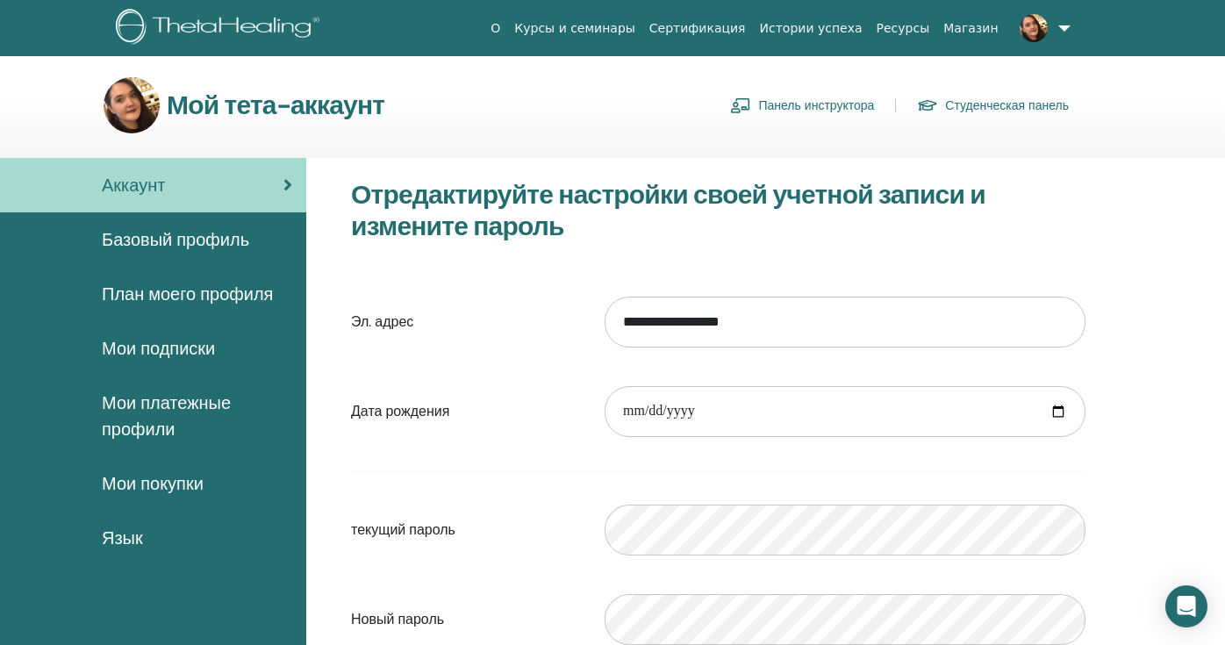
click at [158, 347] on span "Мои подписки" at bounding box center [158, 348] width 113 height 26
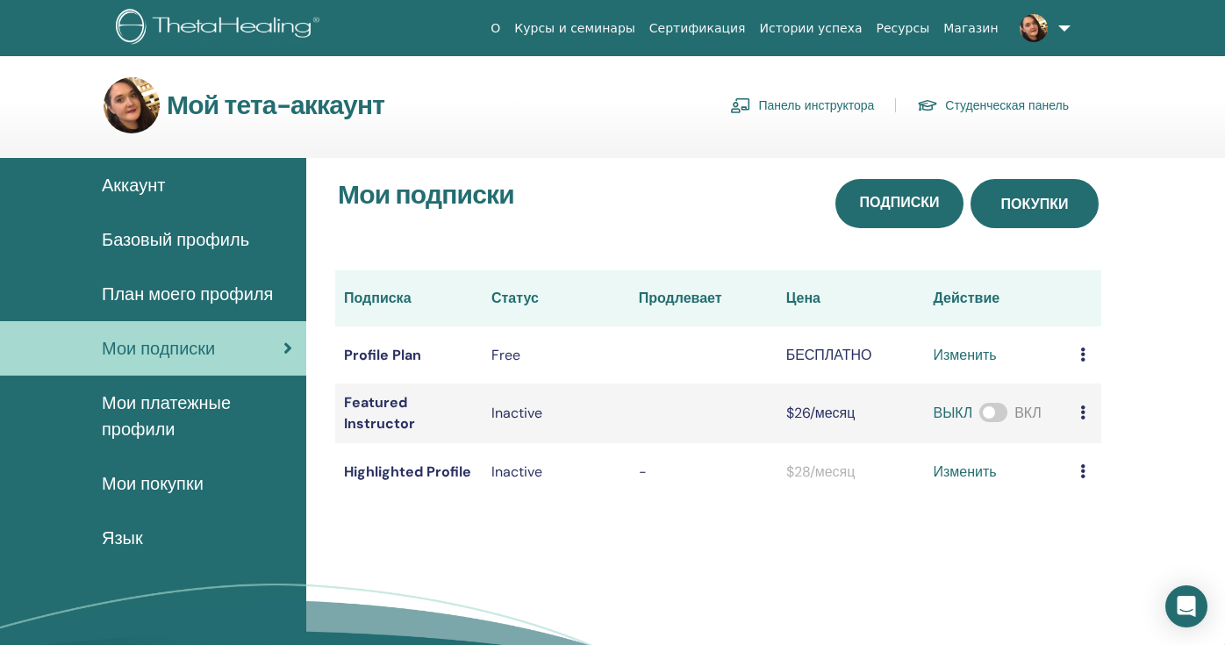
click at [1019, 200] on span "Покупки" at bounding box center [1035, 204] width 68 height 18
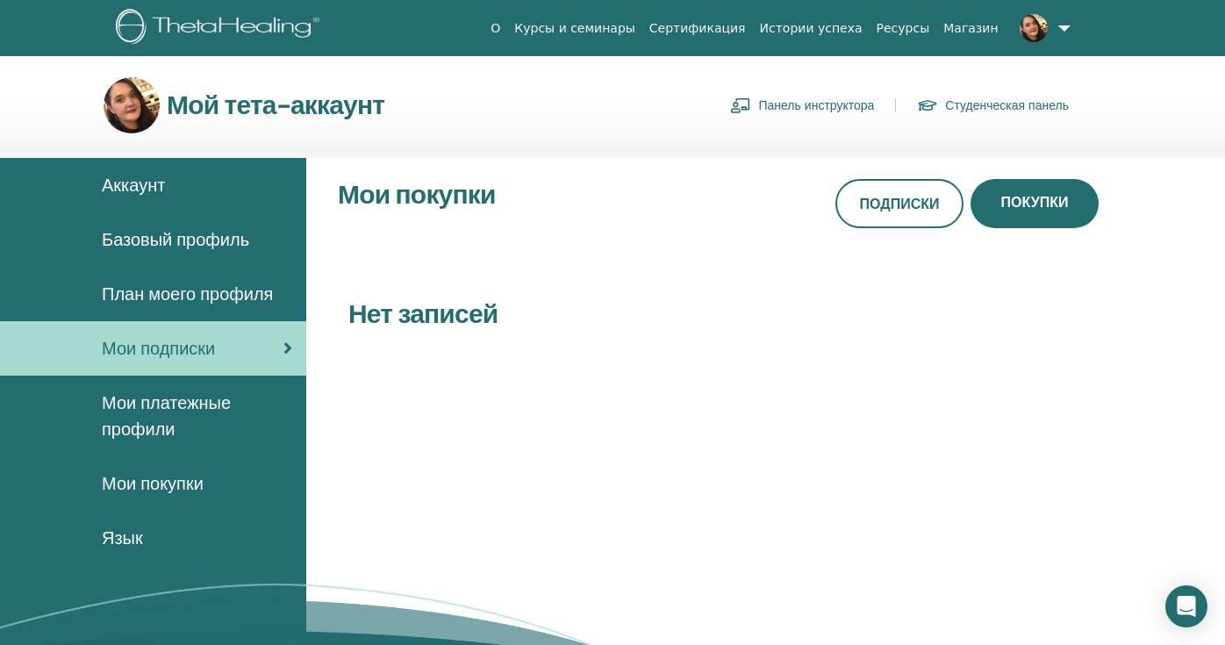
click at [164, 404] on span "Мои платежные профили" at bounding box center [197, 416] width 190 height 53
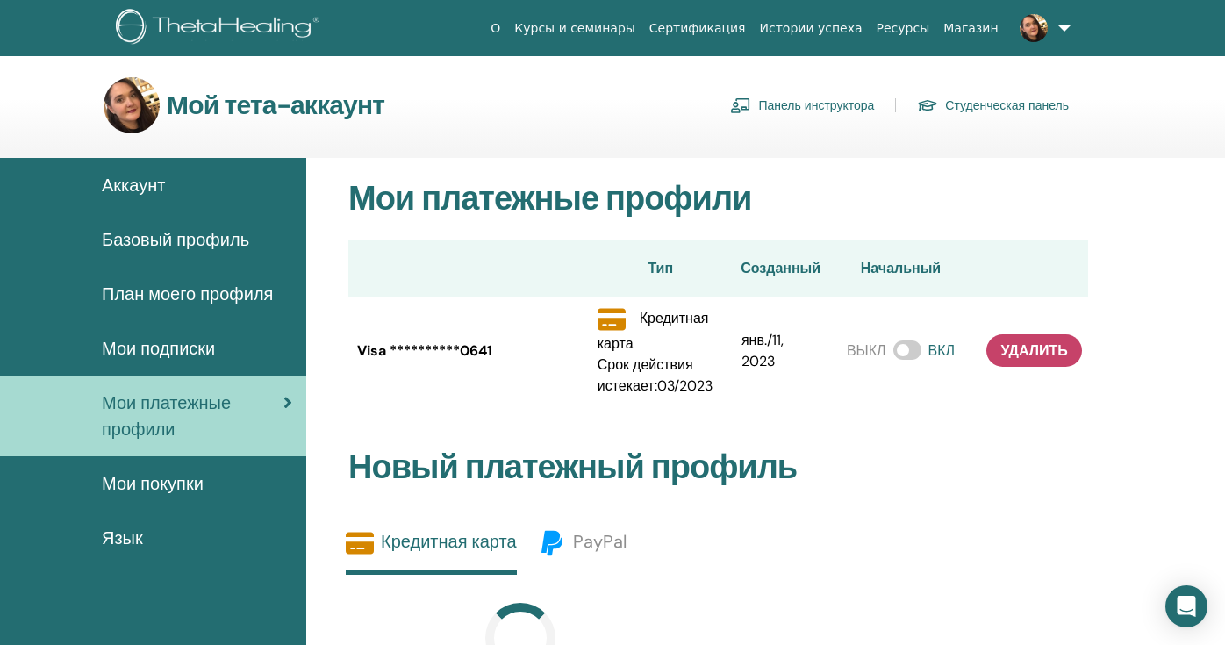
click at [192, 290] on span "План моего профиля" at bounding box center [187, 294] width 171 height 26
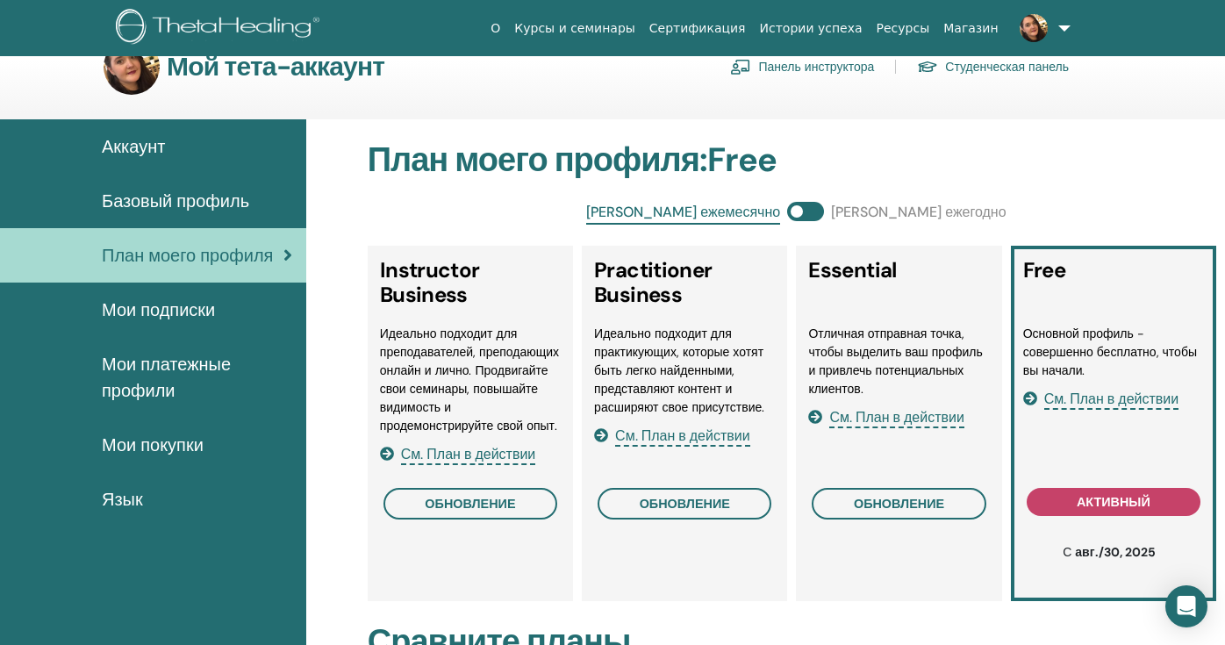
scroll to position [46, 0]
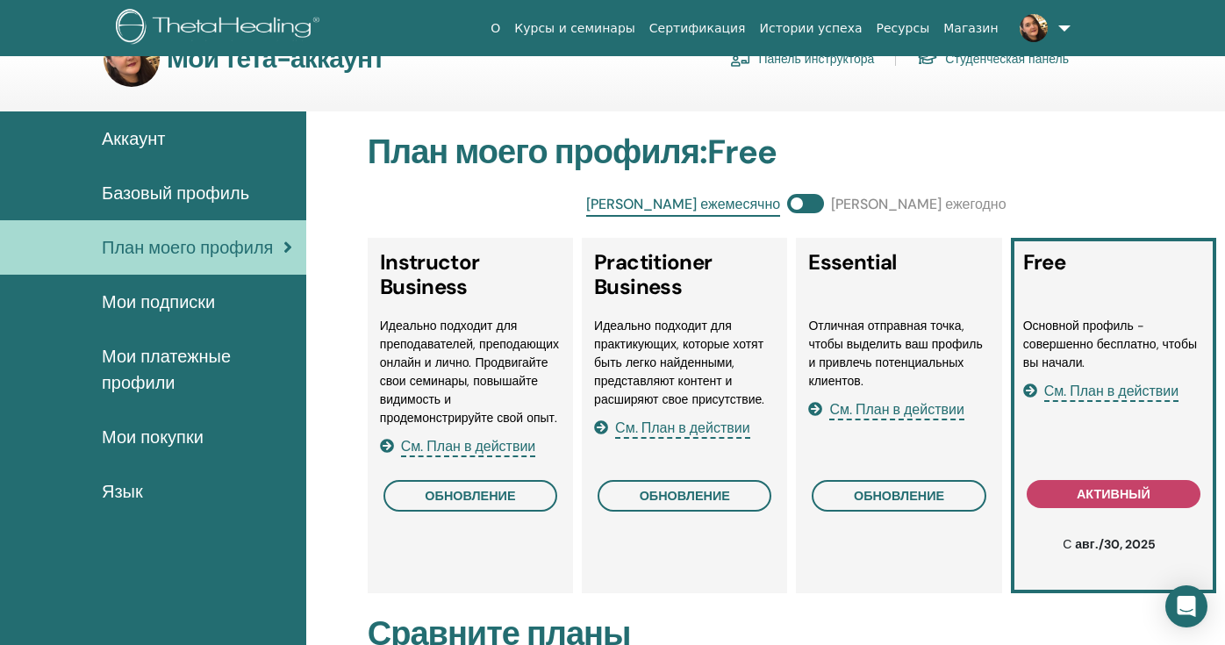
click at [496, 445] on span "См. План в действии" at bounding box center [468, 447] width 135 height 20
click at [706, 426] on span "См. План в действии" at bounding box center [682, 428] width 135 height 20
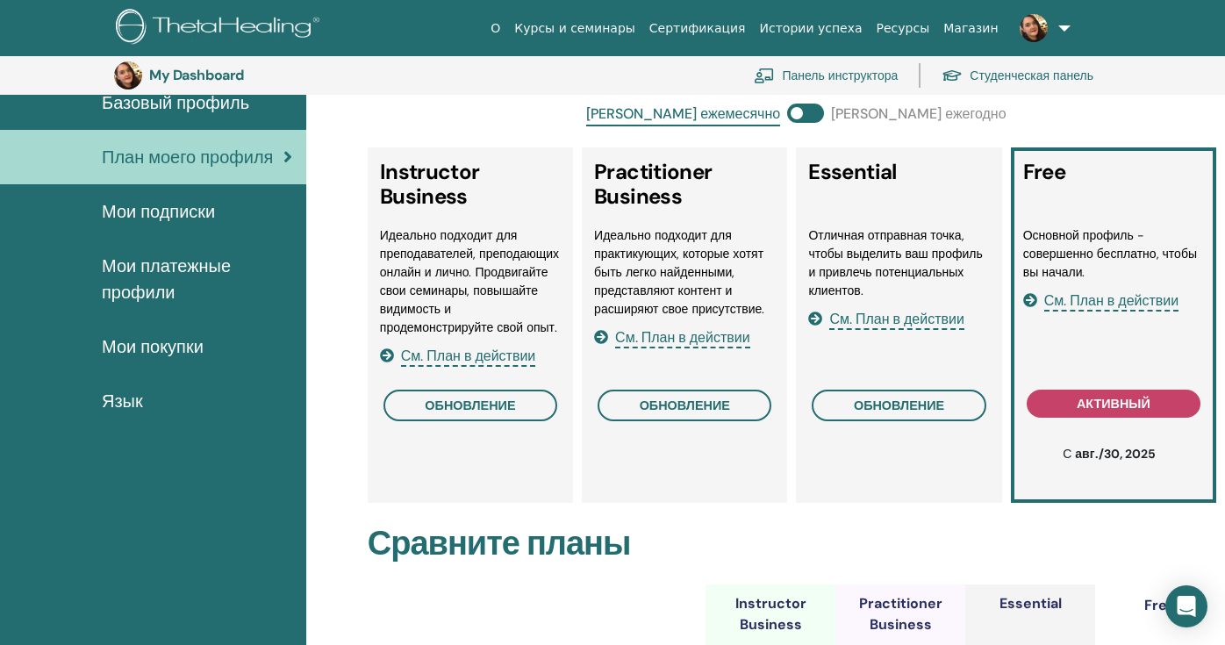
scroll to position [175, 0]
click at [797, 113] on span at bounding box center [805, 113] width 37 height 19
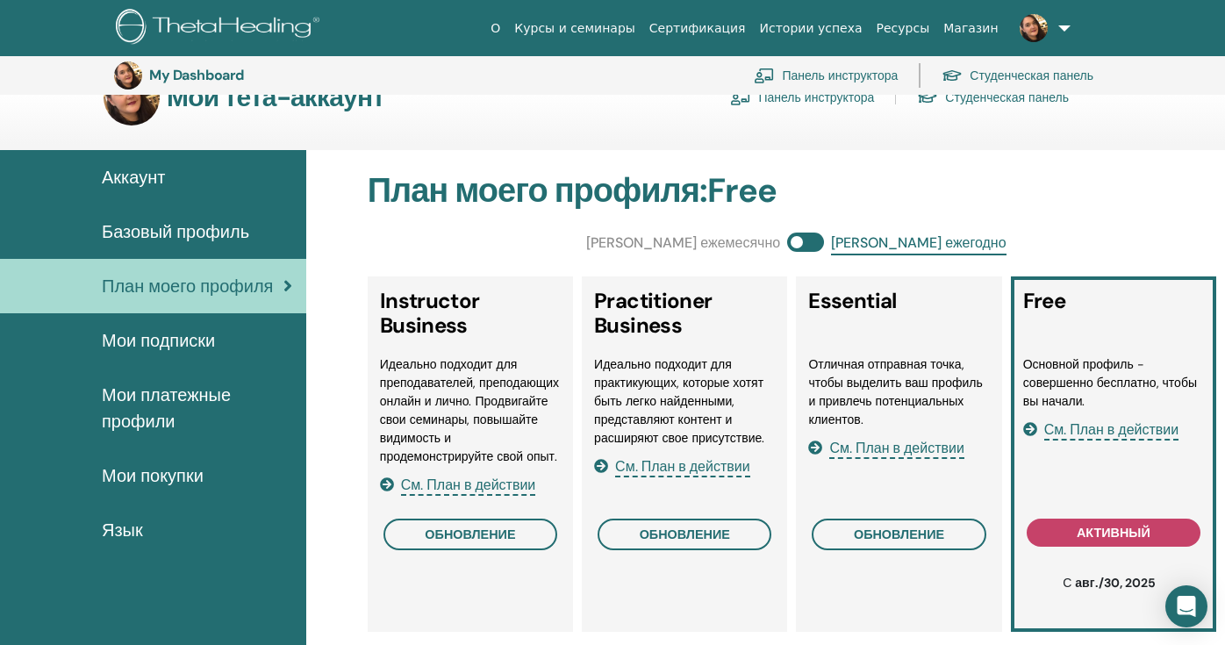
scroll to position [0, 0]
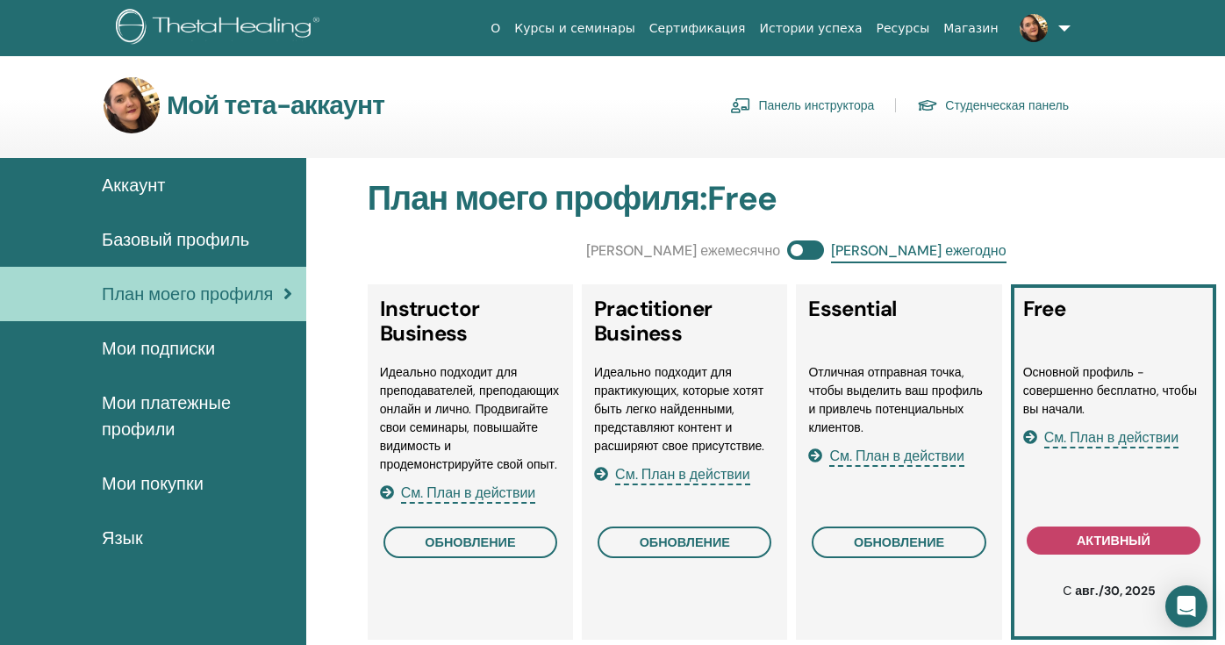
click at [145, 189] on span "Аккаунт" at bounding box center [133, 185] width 63 height 26
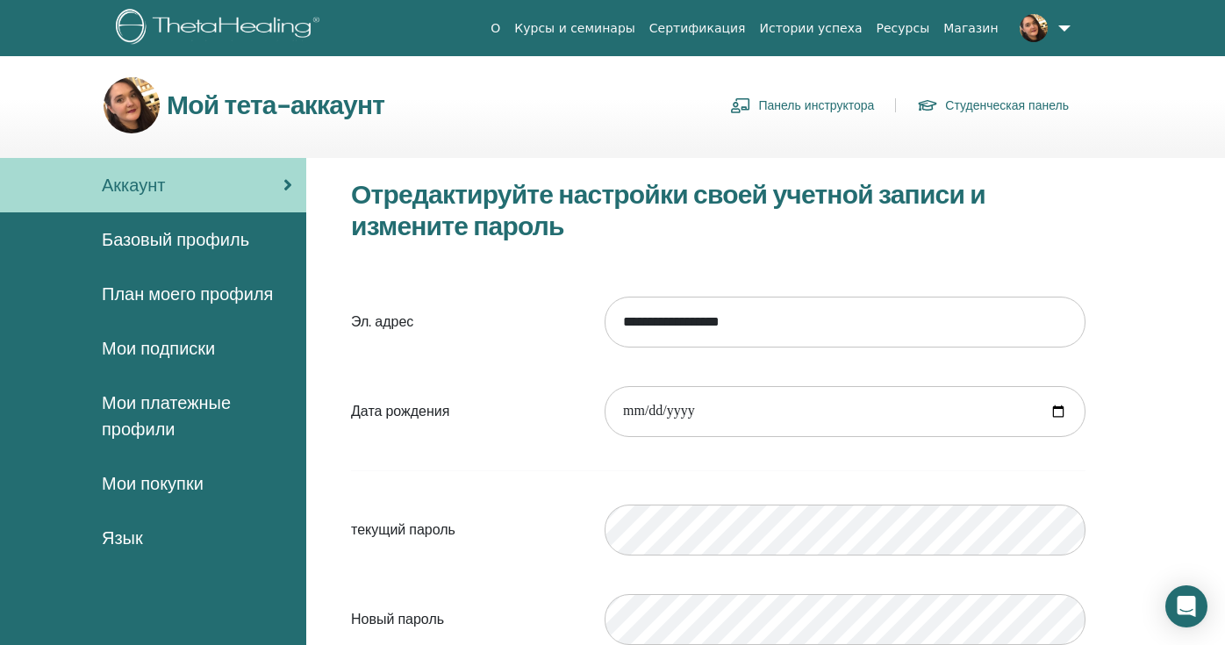
click at [778, 108] on link "Панель инструктора" at bounding box center [802, 105] width 144 height 28
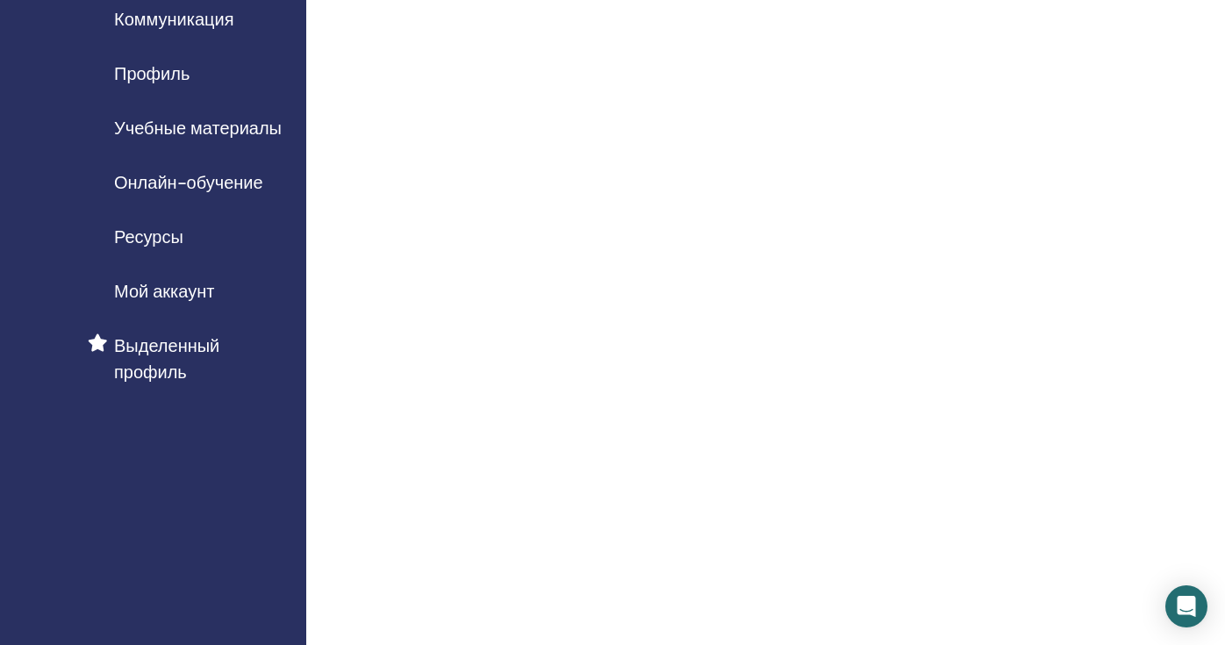
scroll to position [175, 0]
click at [191, 184] on span "Онлайн-обучение" at bounding box center [188, 181] width 149 height 26
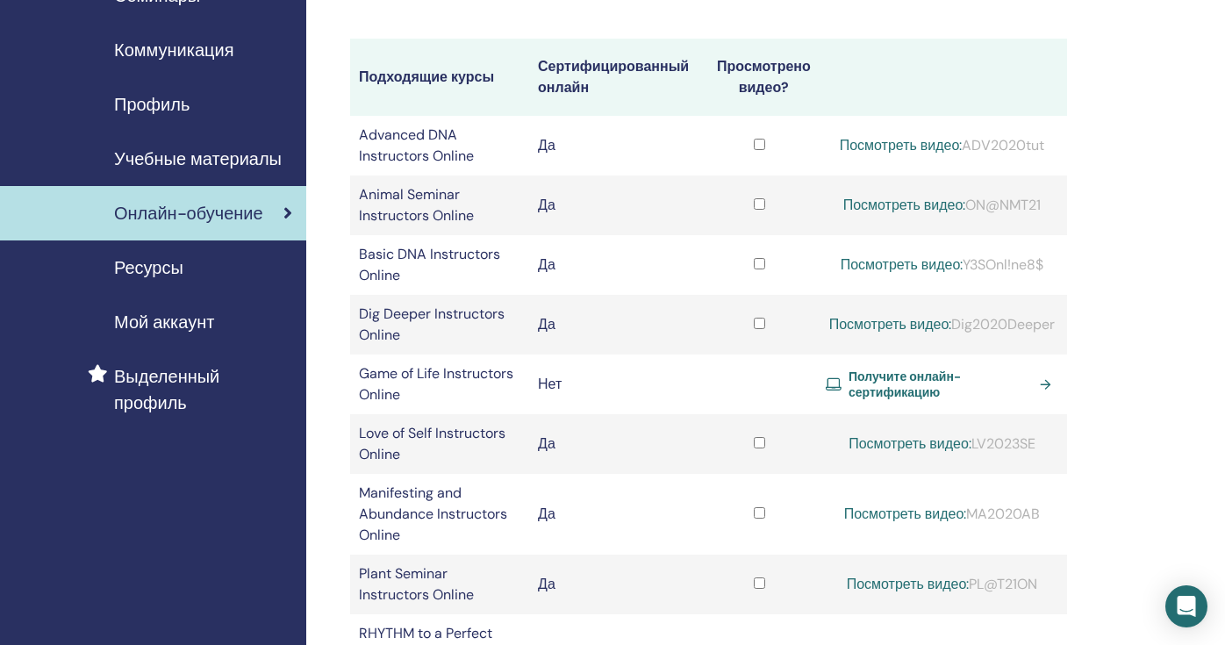
scroll to position [143, 0]
click at [900, 384] on span "Получите онлайн-сертификацию" at bounding box center [940, 384] width 184 height 32
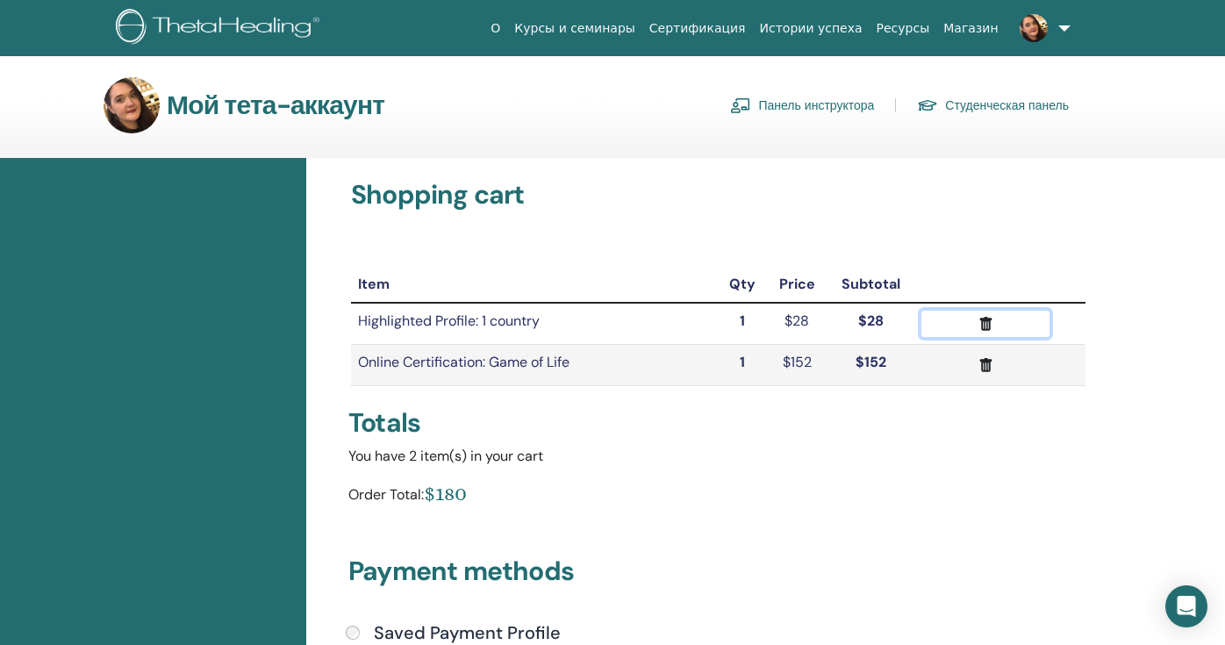
click at [984, 322] on icon "submit" at bounding box center [985, 324] width 12 height 14
